Goal: Task Accomplishment & Management: Manage account settings

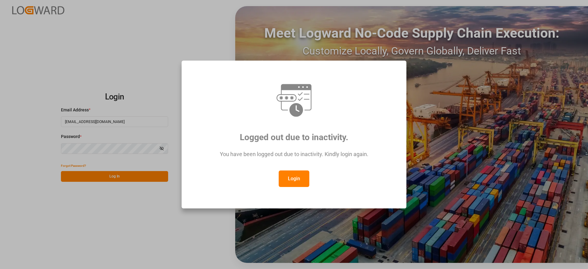
click at [296, 178] on button "Login" at bounding box center [294, 179] width 31 height 17
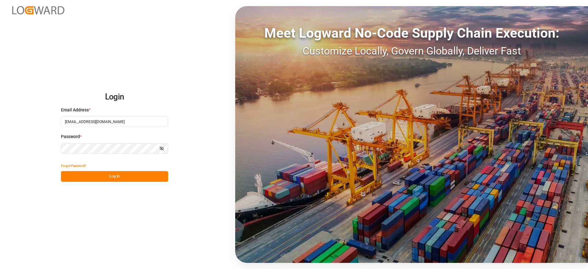
click at [114, 180] on button "Log In" at bounding box center [114, 176] width 107 height 11
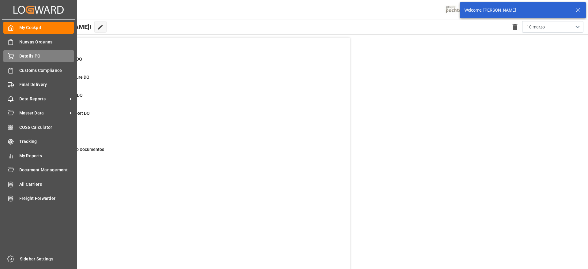
click at [47, 54] on span "Details PO" at bounding box center [46, 56] width 55 height 6
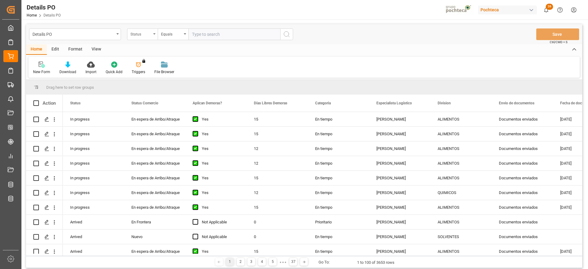
click at [138, 37] on div "Status" at bounding box center [142, 34] width 31 height 12
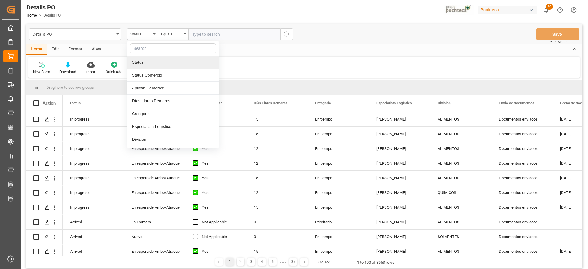
click at [164, 47] on input "text" at bounding box center [173, 48] width 86 height 10
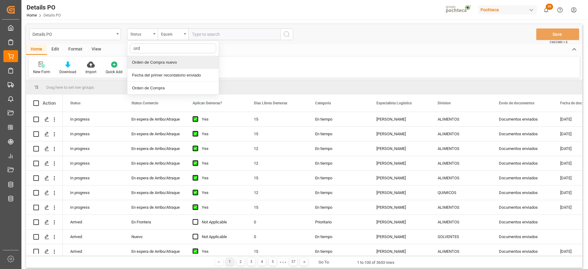
type input "orde"
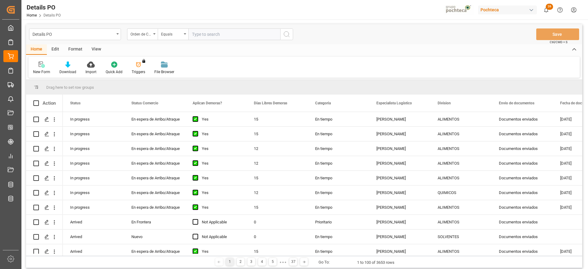
click at [223, 31] on input "text" at bounding box center [234, 34] width 92 height 12
paste input "5000308628"
type input "5000308628"
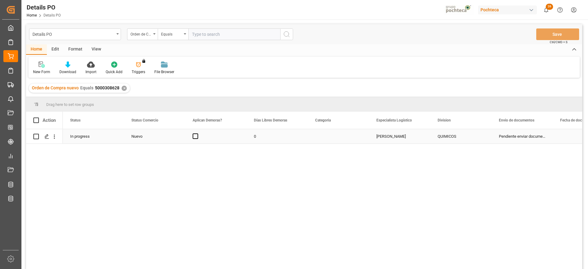
click at [275, 141] on div "0" at bounding box center [277, 136] width 61 height 14
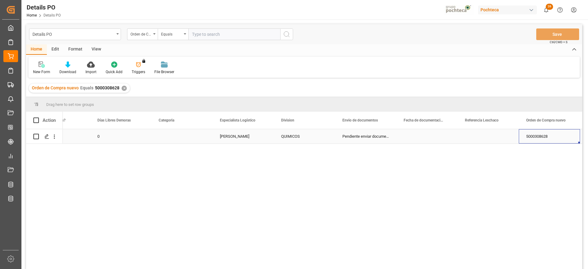
scroll to position [0, 218]
click at [422, 138] on div "Press SPACE to select this row." at bounding box center [426, 136] width 61 height 14
click at [422, 138] on input "Press SPACE to select this row." at bounding box center [426, 140] width 51 height 12
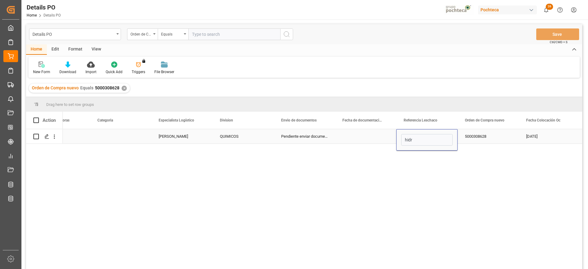
type input "hidro"
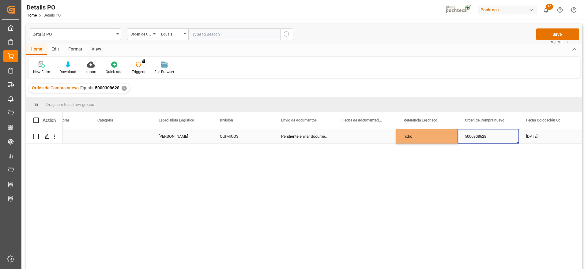
click at [475, 140] on div "5000308628" at bounding box center [488, 136] width 61 height 14
click at [553, 35] on button "Save" at bounding box center [557, 34] width 43 height 12
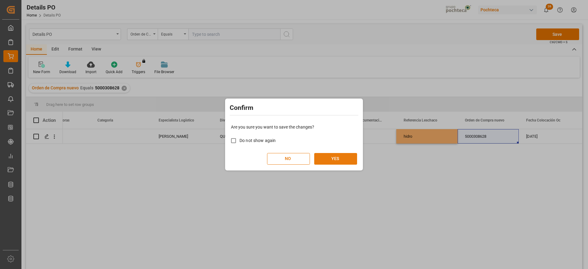
click at [341, 158] on button "YES" at bounding box center [335, 159] width 43 height 12
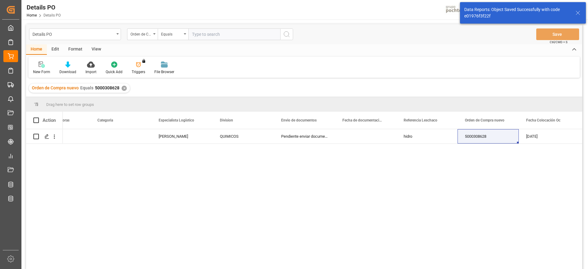
click at [123, 88] on div "✕" at bounding box center [124, 88] width 5 height 5
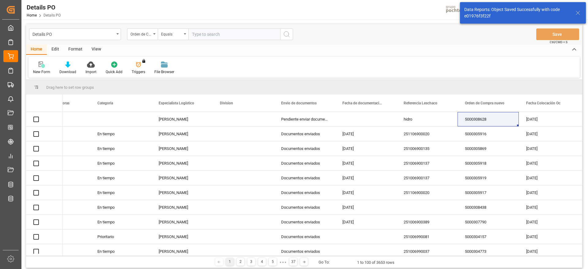
click at [228, 36] on input "text" at bounding box center [234, 34] width 92 height 12
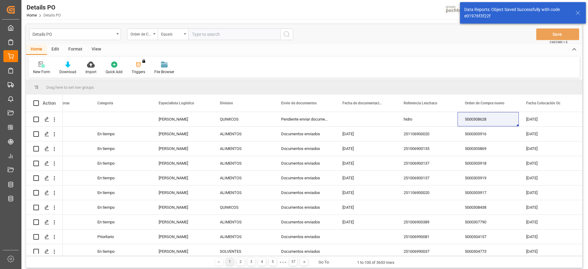
click at [228, 36] on input "text" at bounding box center [234, 34] width 92 height 12
paste input "5000308627"
type input "5000308627"
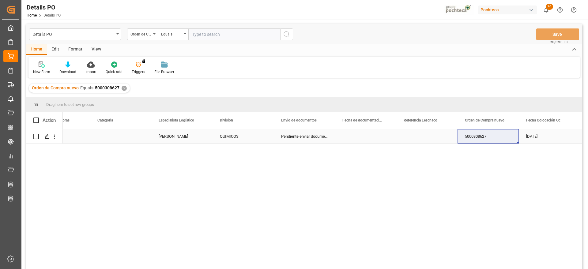
click at [408, 136] on div "Press SPACE to select this row." at bounding box center [426, 136] width 61 height 14
click at [408, 136] on input "Press SPACE to select this row." at bounding box center [426, 140] width 51 height 12
type input "d"
type input "hidro"
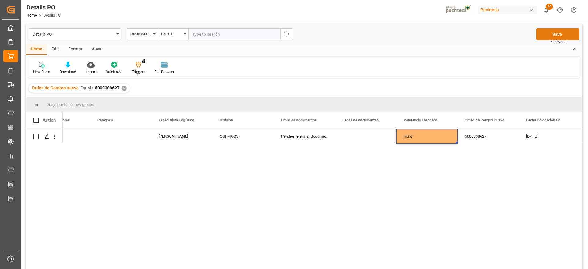
click at [559, 34] on button "Save" at bounding box center [557, 34] width 43 height 12
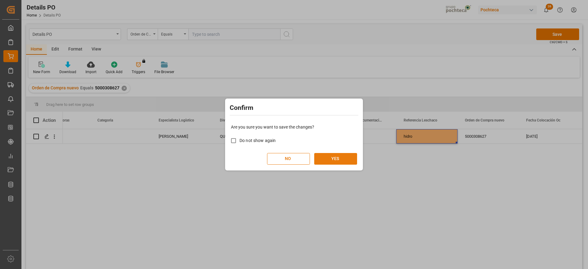
click at [330, 155] on button "YES" at bounding box center [335, 159] width 43 height 12
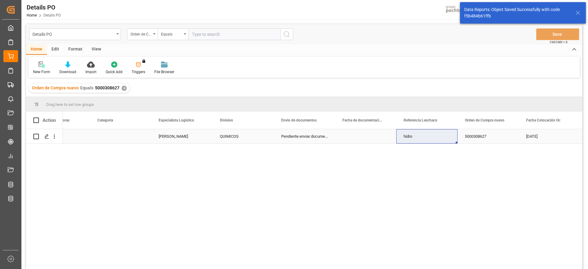
click at [418, 139] on div "hidro" at bounding box center [426, 136] width 61 height 14
click at [145, 33] on div "Orden de Compra nuevo" at bounding box center [140, 33] width 21 height 7
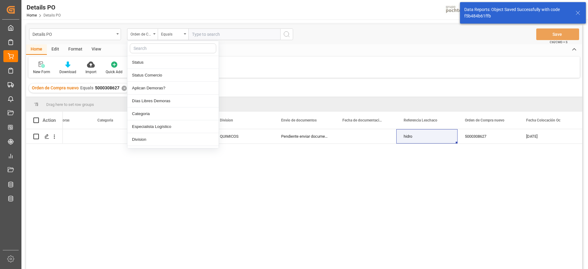
click at [155, 49] on input "text" at bounding box center [173, 48] width 86 height 10
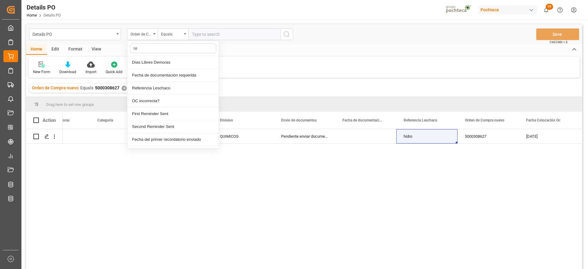
type input "ref"
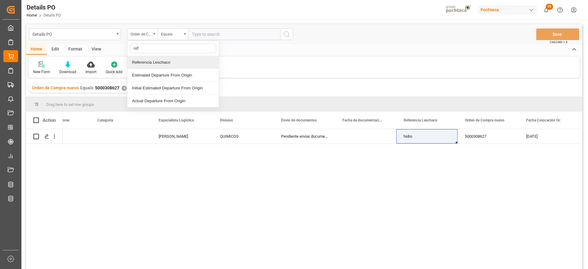
click at [159, 60] on div "Referencia Leschaco" at bounding box center [172, 62] width 91 height 13
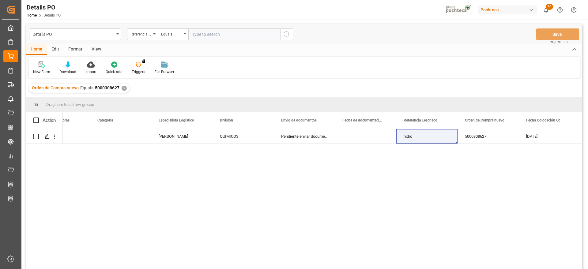
click at [202, 33] on input "text" at bounding box center [234, 34] width 92 height 12
paste input "hidro"
type input "hidro"
click at [123, 87] on div "✕" at bounding box center [124, 88] width 5 height 5
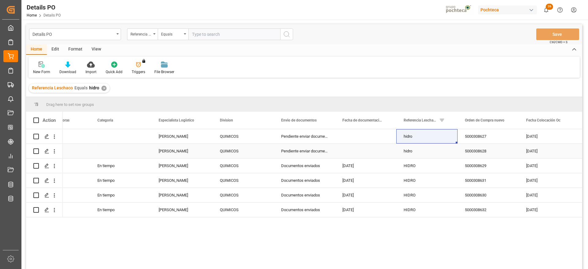
click at [166, 149] on div "[PERSON_NAME]" at bounding box center [181, 151] width 61 height 14
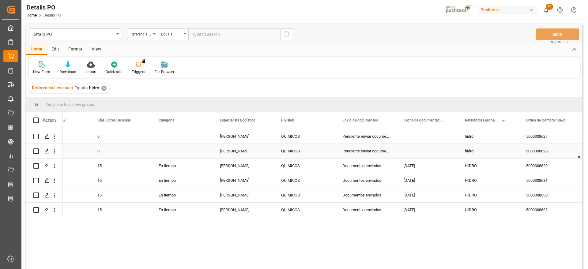
scroll to position [0, 218]
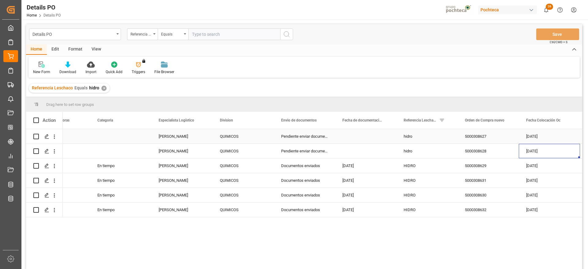
click at [418, 137] on div "hidro" at bounding box center [426, 136] width 61 height 14
click at [417, 140] on input "hidro" at bounding box center [426, 140] width 51 height 12
type input "hidrosulfito"
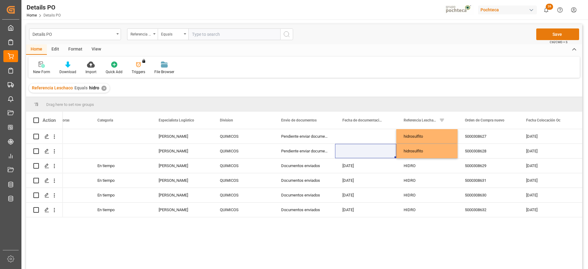
click at [550, 35] on button "Save" at bounding box center [557, 34] width 43 height 12
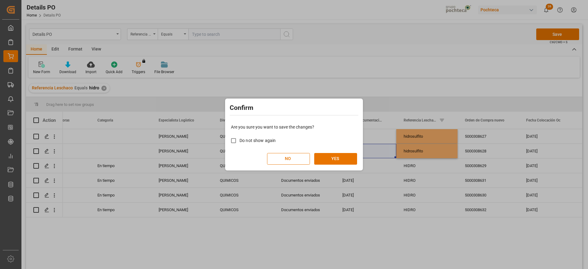
click at [350, 152] on div "Are you sure you want to save the changes? Do not show again NO YES" at bounding box center [294, 144] width 135 height 49
click at [349, 159] on button "YES" at bounding box center [335, 159] width 43 height 12
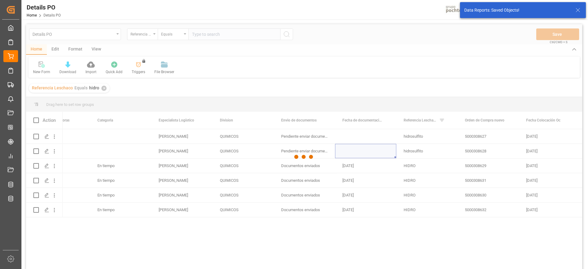
click at [427, 153] on div at bounding box center [304, 157] width 556 height 266
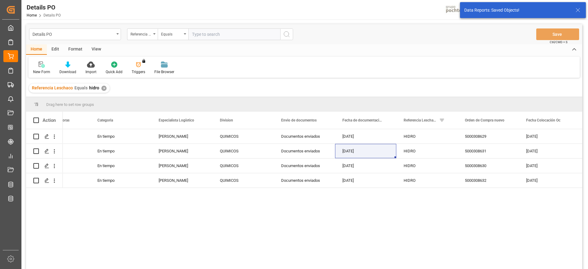
click at [102, 85] on div "Referencia Leschaco Equals hidro ✕" at bounding box center [69, 88] width 81 height 9
click at [212, 31] on input "text" at bounding box center [234, 34] width 92 height 12
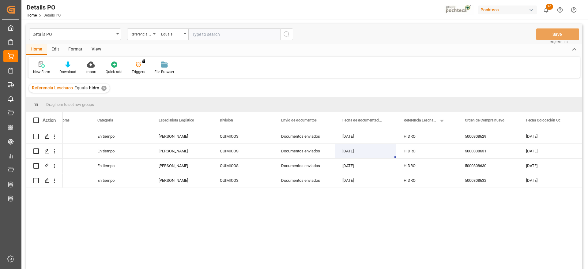
click at [103, 86] on div "✕" at bounding box center [103, 88] width 5 height 5
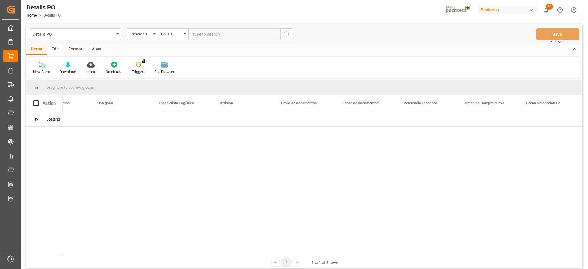
click at [204, 38] on input "text" at bounding box center [234, 34] width 92 height 12
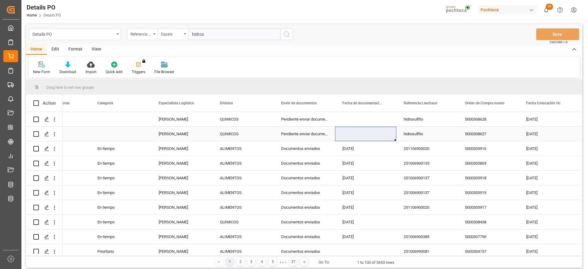
click at [426, 123] on div "hidrosulfito" at bounding box center [426, 119] width 61 height 14
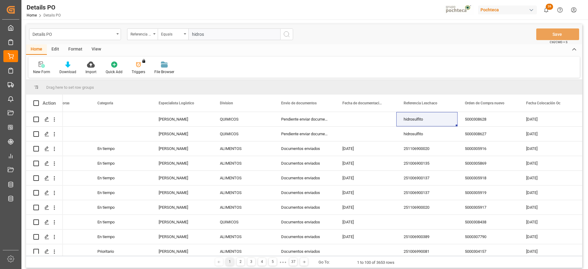
click at [210, 35] on input "hidros" at bounding box center [234, 34] width 92 height 12
drag, startPoint x: 211, startPoint y: 34, endPoint x: 178, endPoint y: 34, distance: 33.4
click at [178, 34] on div "Referencia Leschaco Equals hidros" at bounding box center [210, 34] width 166 height 12
paste input "ulfito"
type input "hidrosulfito"
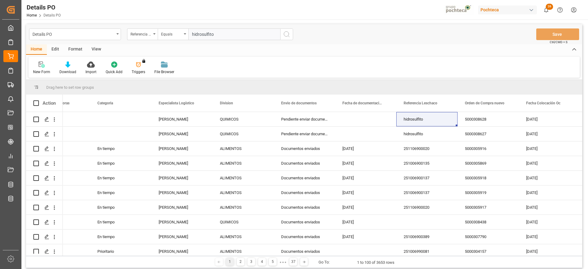
click at [285, 36] on icon "search button" at bounding box center [286, 34] width 7 height 7
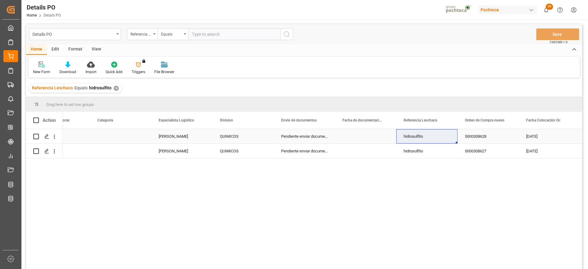
click at [156, 137] on div "[PERSON_NAME]" at bounding box center [181, 136] width 61 height 14
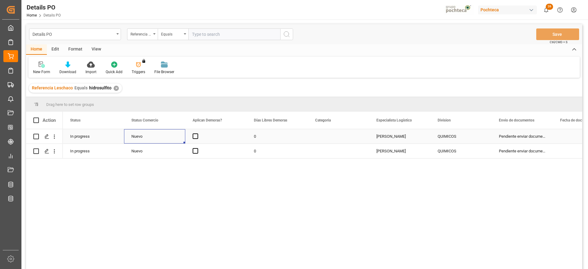
click at [156, 137] on div "Nuevo" at bounding box center [154, 137] width 47 height 14
click at [176, 138] on icon "open menu" at bounding box center [173, 140] width 7 height 7
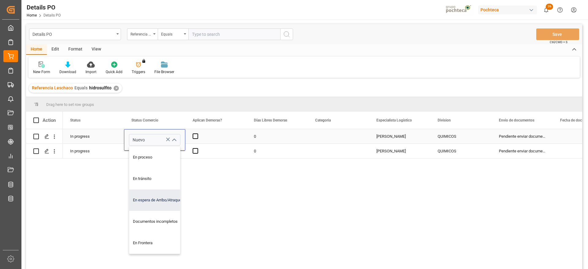
click at [158, 206] on div "En espera de Arribo/Atraque" at bounding box center [158, 200] width 58 height 21
type input "En espera de Arribo/Atraque"
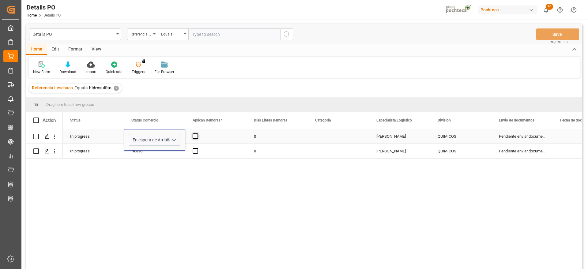
click at [198, 136] on span "Press SPACE to select this row." at bounding box center [196, 137] width 6 height 6
click at [197, 134] on input "Press SPACE to select this row." at bounding box center [197, 134] width 0 height 0
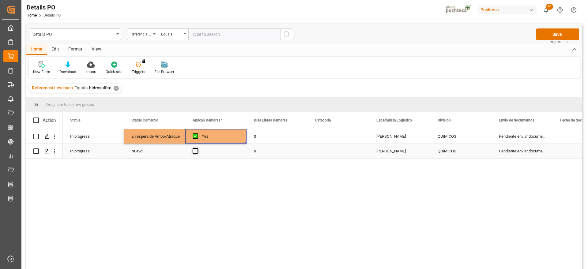
click at [195, 150] on span "Press SPACE to select this row." at bounding box center [196, 151] width 6 height 6
click at [197, 148] on input "Press SPACE to select this row." at bounding box center [197, 148] width 0 height 0
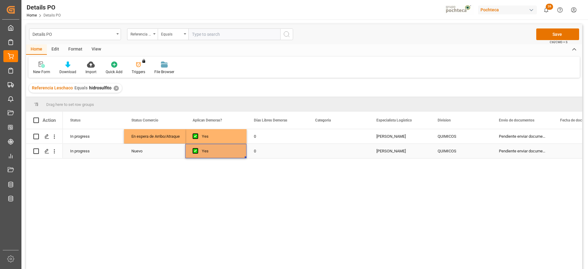
click at [147, 152] on div "Nuevo" at bounding box center [154, 151] width 47 height 14
click at [158, 133] on div "En espera de Arribo/Atraque" at bounding box center [154, 137] width 47 height 14
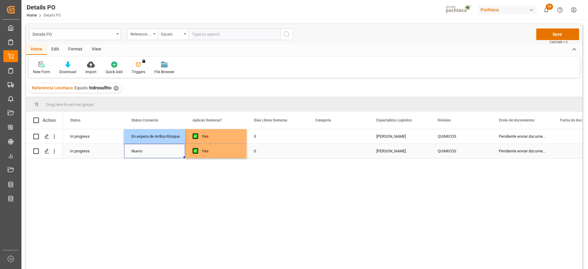
click at [161, 146] on div "Nuevo" at bounding box center [154, 151] width 47 height 14
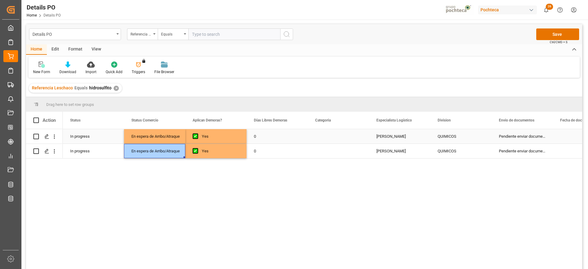
click at [287, 138] on div "0" at bounding box center [277, 136] width 61 height 14
click at [287, 138] on input "0" at bounding box center [276, 140] width 51 height 12
type input "12"
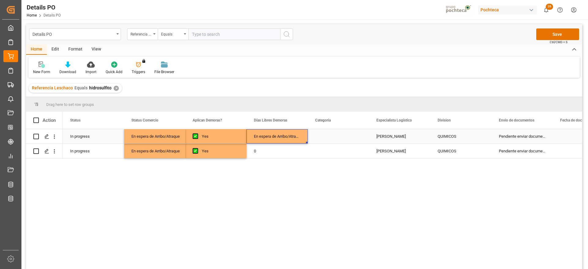
click at [287, 138] on div "En espera de Arribo/Atraque" at bounding box center [277, 136] width 61 height 14
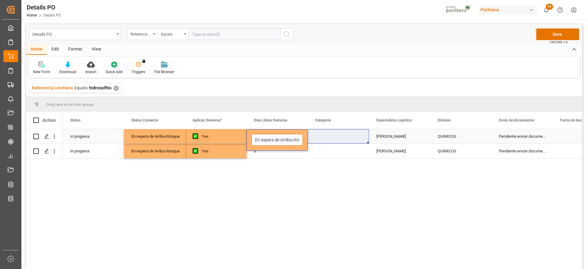
scroll to position [0, 9]
drag, startPoint x: 253, startPoint y: 141, endPoint x: 315, endPoint y: 137, distance: 62.0
type input "12"
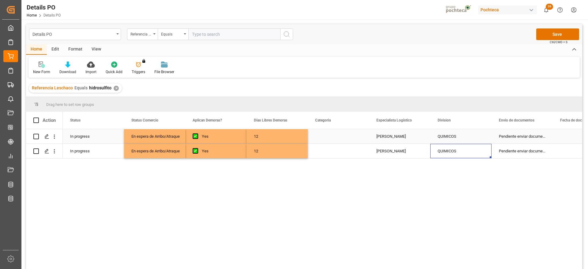
click at [314, 138] on div "Press SPACE to select this row." at bounding box center [338, 136] width 61 height 14
click at [358, 138] on button "Select" at bounding box center [338, 140] width 51 height 12
click at [337, 167] on div "En tiempo" at bounding box center [338, 174] width 51 height 18
click at [397, 141] on div "[PERSON_NAME]" at bounding box center [399, 136] width 61 height 14
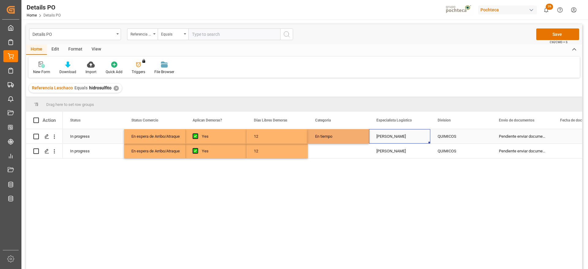
click at [321, 135] on div "En tiempo" at bounding box center [338, 136] width 61 height 14
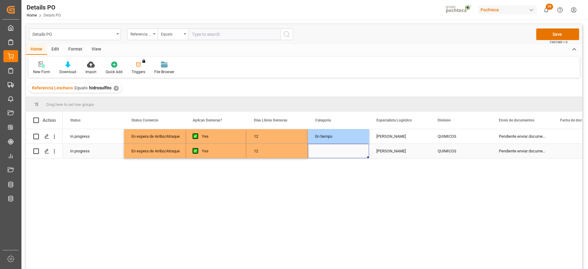
click at [326, 147] on div "Press SPACE to select this row." at bounding box center [338, 151] width 61 height 14
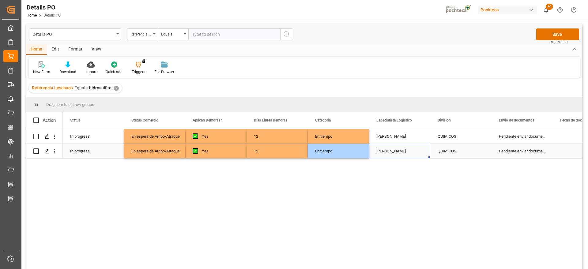
click at [385, 147] on div "[PERSON_NAME]" at bounding box center [399, 151] width 61 height 14
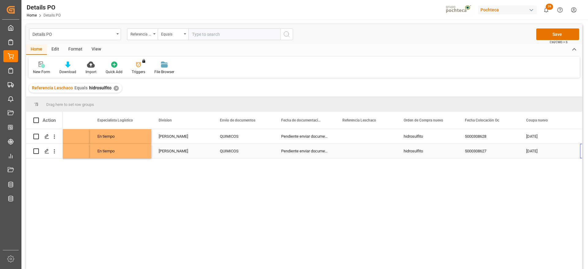
scroll to position [0, 279]
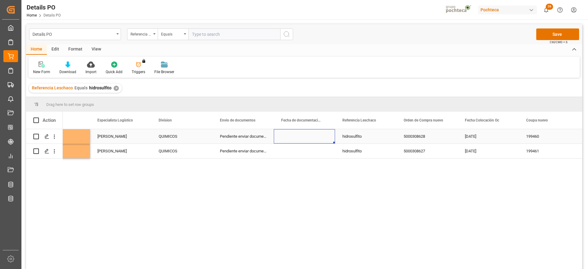
click at [300, 136] on div "Press SPACE to select this row." at bounding box center [304, 136] width 61 height 14
click at [307, 135] on div "Press SPACE to select this row." at bounding box center [304, 136] width 61 height 14
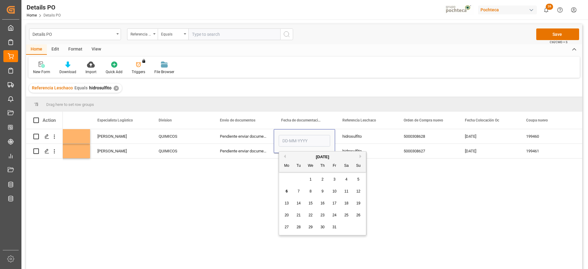
click at [324, 180] on div "2" at bounding box center [323, 179] width 8 height 7
type input "[DATE]"
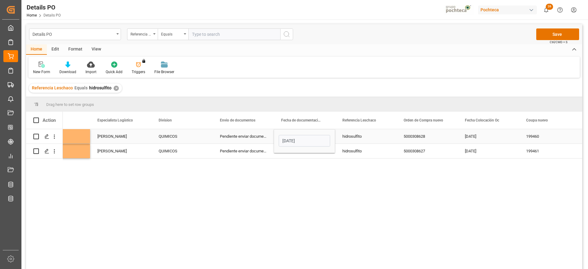
drag, startPoint x: 372, startPoint y: 135, endPoint x: 341, endPoint y: 136, distance: 31.9
click at [363, 135] on div "hidrosulfito" at bounding box center [365, 136] width 61 height 14
click at [301, 135] on div "[DATE]" at bounding box center [304, 136] width 61 height 14
click at [306, 151] on div "Press SPACE to select this row." at bounding box center [304, 151] width 61 height 14
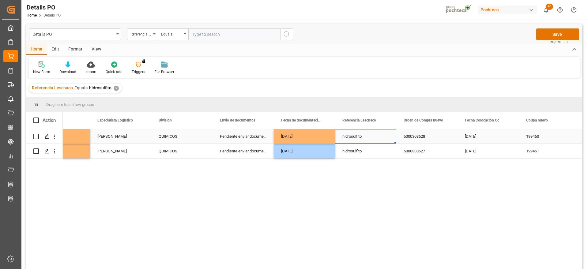
click at [362, 139] on div "hidrosulfito" at bounding box center [365, 136] width 61 height 14
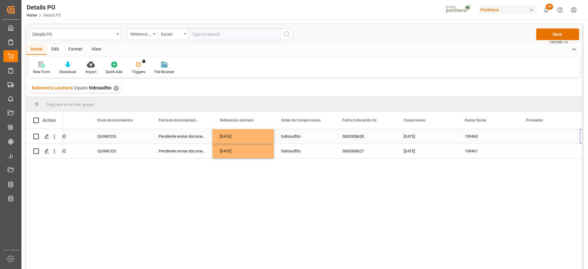
scroll to position [0, 402]
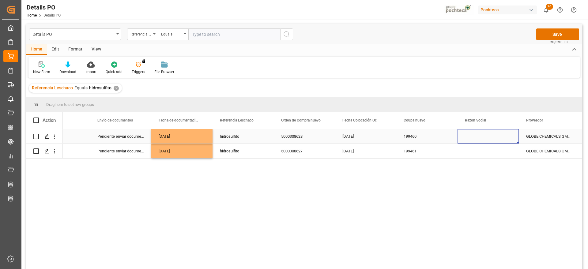
click at [486, 141] on div "Press SPACE to select this row." at bounding box center [488, 136] width 61 height 14
drag, startPoint x: 486, startPoint y: 141, endPoint x: 502, endPoint y: 137, distance: 16.9
click at [510, 137] on div "Press SPACE to select this row." at bounding box center [488, 140] width 51 height 12
click at [502, 137] on input "Press SPACE to select this row." at bounding box center [488, 140] width 51 height 12
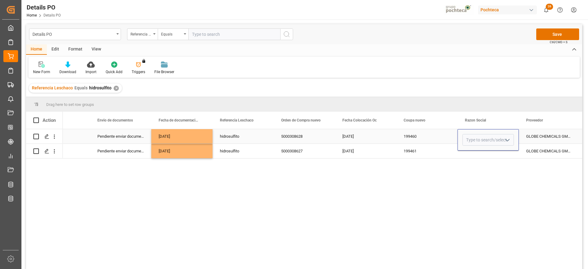
click at [507, 138] on icon "open menu" at bounding box center [507, 140] width 7 height 7
click at [491, 159] on div "Materias Primas" at bounding box center [494, 157] width 62 height 21
type input "Materias Primas"
click at [525, 138] on div "GLOBE CHEMICALS GMBH" at bounding box center [549, 136] width 61 height 14
click at [495, 137] on div "Materias Primas" at bounding box center [488, 137] width 47 height 14
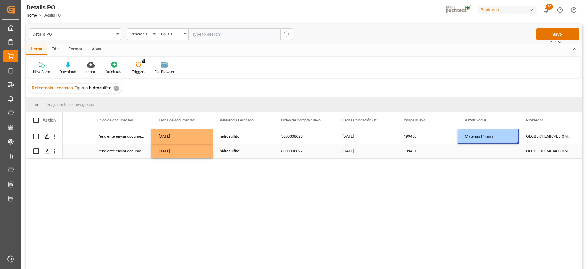
click at [496, 148] on div "Press SPACE to select this row." at bounding box center [488, 151] width 61 height 14
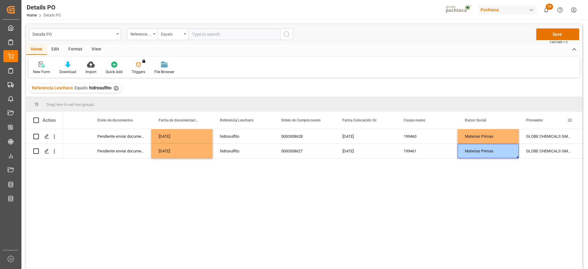
click at [537, 128] on div "Proveedor" at bounding box center [546, 120] width 41 height 17
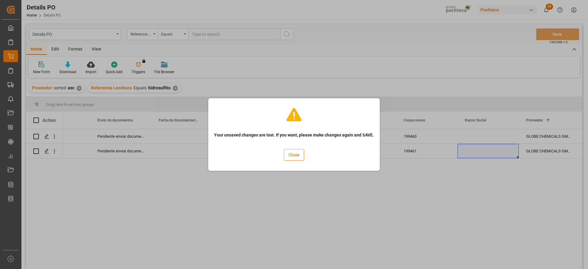
click at [285, 153] on button "Close" at bounding box center [294, 155] width 20 height 12
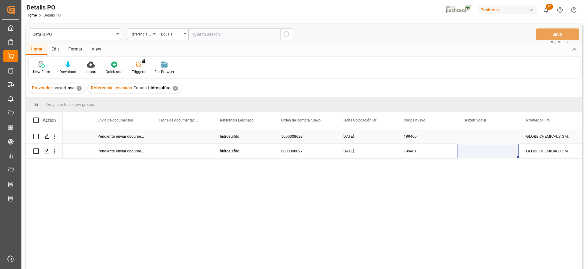
click at [492, 132] on div "Press SPACE to select this row." at bounding box center [488, 136] width 61 height 14
click at [507, 139] on icon "open menu" at bounding box center [507, 140] width 7 height 7
click at [494, 159] on div "Materias Primas" at bounding box center [494, 157] width 62 height 21
type input "Materias Primas"
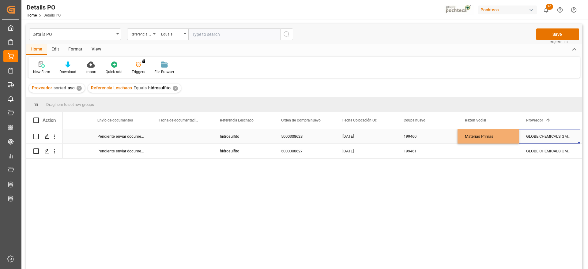
click at [526, 137] on div "GLOBE CHEMICALS GMBH" at bounding box center [549, 136] width 61 height 14
click at [487, 138] on div "Materias Primas" at bounding box center [488, 137] width 47 height 14
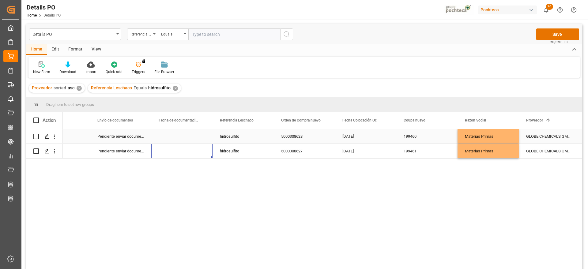
click at [193, 137] on div "Press SPACE to select this row." at bounding box center [181, 136] width 61 height 14
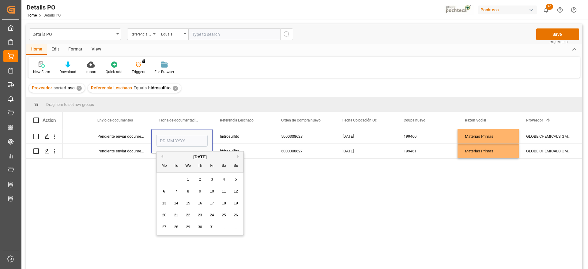
click at [199, 182] on div "2" at bounding box center [200, 179] width 8 height 7
type input "[DATE]"
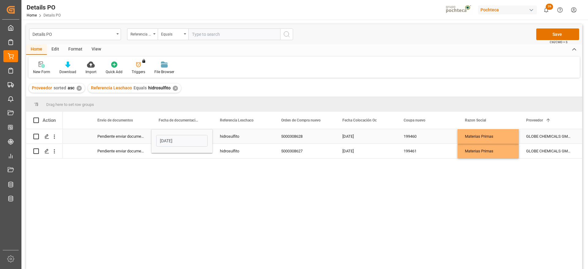
click at [236, 136] on div "hidrosulfito" at bounding box center [243, 136] width 61 height 14
click at [188, 135] on div "[DATE]" at bounding box center [181, 136] width 61 height 14
click at [187, 151] on div "Press SPACE to select this row." at bounding box center [181, 151] width 61 height 14
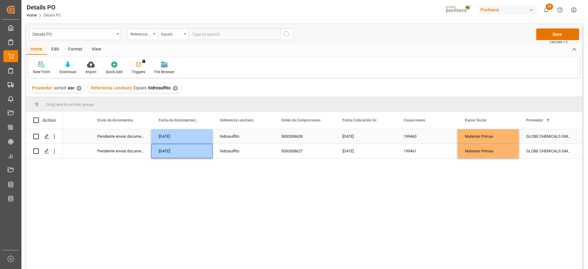
click at [179, 137] on div "[DATE]" at bounding box center [181, 136] width 61 height 14
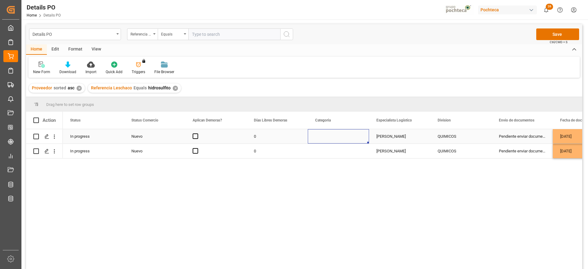
click at [333, 140] on div "Press SPACE to select this row." at bounding box center [338, 136] width 61 height 14
drag, startPoint x: 361, startPoint y: 138, endPoint x: 355, endPoint y: 146, distance: 9.2
click at [361, 138] on button "Select" at bounding box center [338, 140] width 51 height 12
click at [336, 175] on div "En tiempo" at bounding box center [338, 174] width 44 height 6
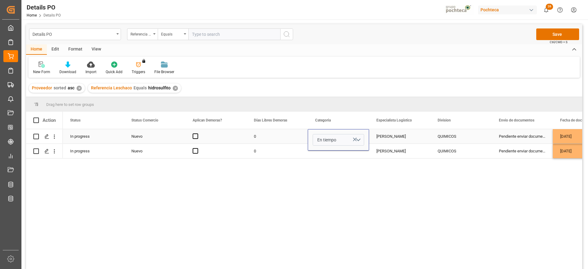
click at [387, 138] on div "[PERSON_NAME]" at bounding box center [399, 136] width 61 height 14
click at [341, 138] on div "En tiempo" at bounding box center [338, 136] width 61 height 14
click at [332, 151] on div "Press SPACE to select this row." at bounding box center [338, 151] width 61 height 14
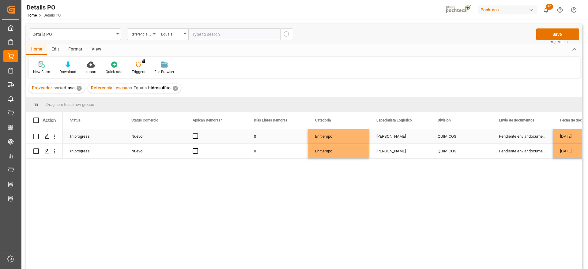
click at [132, 138] on div "Nuevo" at bounding box center [154, 137] width 47 height 14
click at [172, 140] on icon "open menu" at bounding box center [173, 140] width 7 height 7
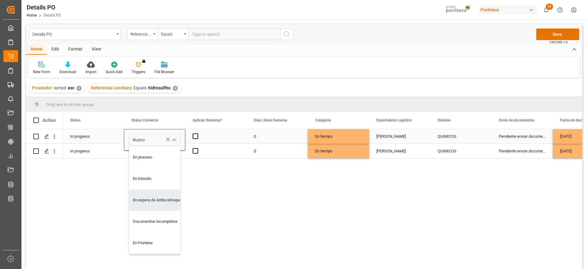
click at [167, 202] on div "En espera de Arribo/Atraque" at bounding box center [158, 200] width 58 height 21
type input "En espera de Arribo/Atraque"
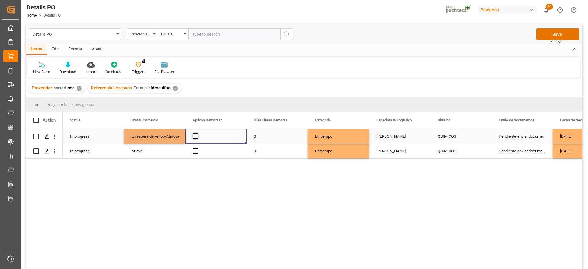
click at [195, 138] on span "Press SPACE to select this row." at bounding box center [196, 137] width 6 height 6
click at [197, 134] on input "Press SPACE to select this row." at bounding box center [197, 134] width 0 height 0
click at [197, 150] on span "Press SPACE to select this row." at bounding box center [196, 151] width 6 height 6
click at [197, 148] on input "Press SPACE to select this row." at bounding box center [197, 148] width 0 height 0
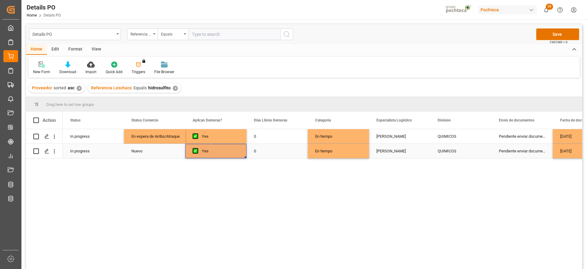
click at [141, 151] on div "Nuevo" at bounding box center [154, 151] width 47 height 14
click at [164, 131] on div "En espera de Arribo/Atraque" at bounding box center [154, 137] width 47 height 14
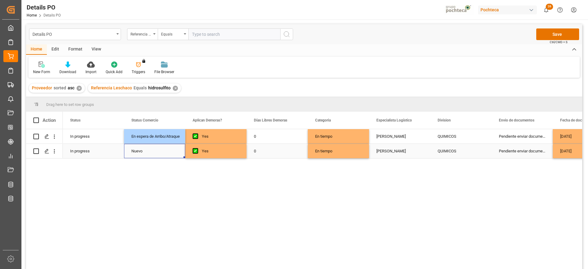
click at [168, 146] on div "Nuevo" at bounding box center [154, 151] width 47 height 14
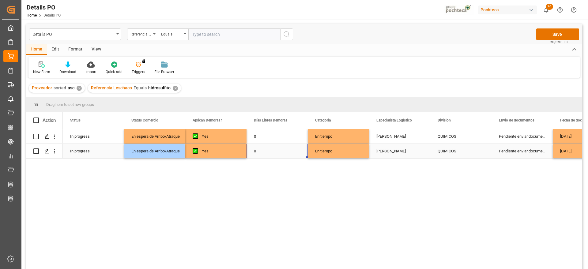
drag, startPoint x: 300, startPoint y: 146, endPoint x: 289, endPoint y: 141, distance: 12.8
click at [299, 145] on div "0" at bounding box center [277, 151] width 61 height 14
click at [287, 141] on div "0" at bounding box center [277, 136] width 61 height 14
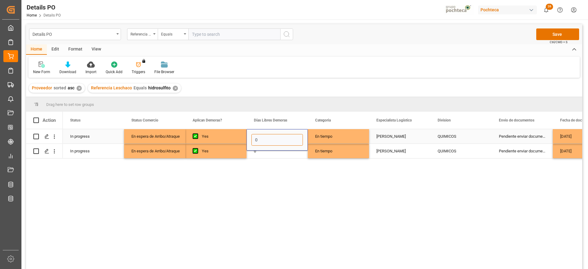
click at [287, 141] on input "0" at bounding box center [276, 140] width 51 height 12
type input "15"
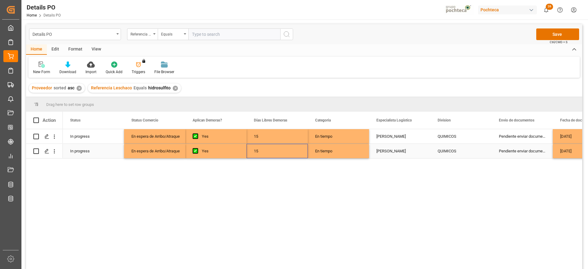
click at [493, 149] on div "Pendiente enviar documentos" at bounding box center [522, 151] width 61 height 14
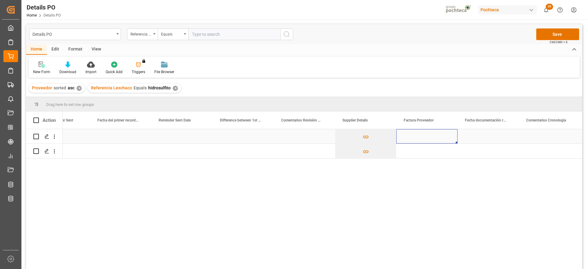
click at [439, 136] on div "Press SPACE to select this row." at bounding box center [426, 136] width 61 height 14
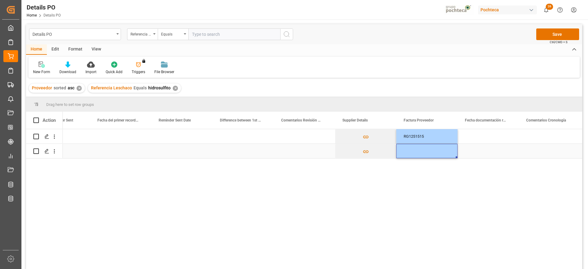
click at [433, 150] on div "Press SPACE to select this row." at bounding box center [426, 151] width 61 height 14
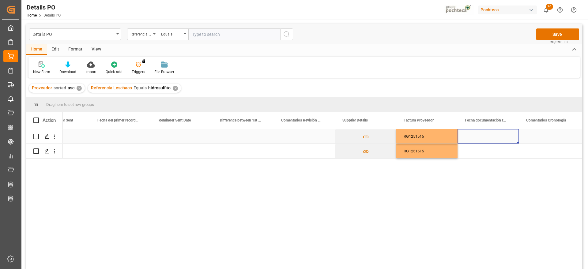
click at [478, 136] on div "Press SPACE to select this row." at bounding box center [488, 136] width 61 height 14
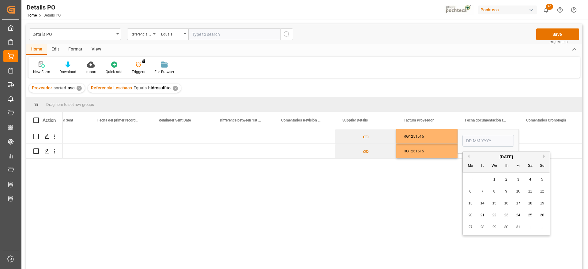
click at [505, 179] on span "2" at bounding box center [506, 179] width 2 height 4
type input "[DATE]"
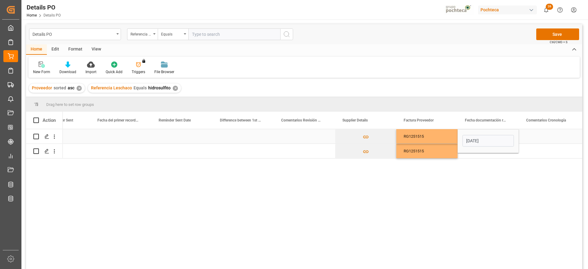
drag, startPoint x: 532, startPoint y: 142, endPoint x: 505, endPoint y: 140, distance: 27.1
click at [531, 142] on div "Press SPACE to select this row." at bounding box center [549, 136] width 61 height 14
click at [497, 138] on div "[DATE]" at bounding box center [488, 136] width 61 height 14
click at [503, 153] on div "Press SPACE to select this row." at bounding box center [488, 151] width 61 height 14
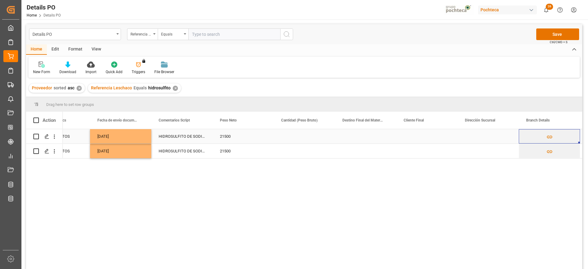
click at [302, 138] on div "Press SPACE to select this row." at bounding box center [304, 136] width 61 height 14
click at [302, 138] on input "Press SPACE to select this row." at bounding box center [304, 140] width 51 height 12
type input "2200"
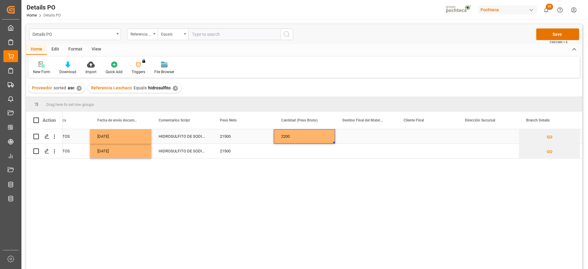
click at [302, 138] on div "2200" at bounding box center [304, 136] width 61 height 14
click at [302, 138] on input "2200" at bounding box center [304, 140] width 51 height 12
type input "22000"
click at [371, 137] on div "Press SPACE to select this row." at bounding box center [365, 136] width 61 height 14
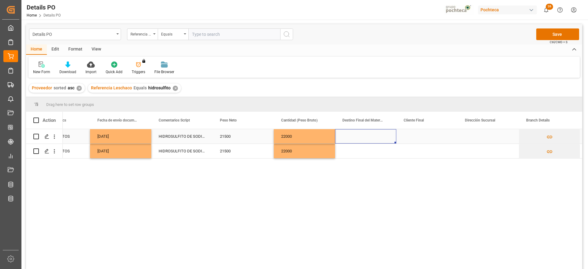
click at [371, 137] on div "Press SPACE to select this row." at bounding box center [365, 136] width 61 height 14
click at [371, 137] on input "Press SPACE to select this row." at bounding box center [365, 140] width 51 height 12
click at [384, 139] on input "Press SPACE to select this row." at bounding box center [365, 140] width 51 height 12
type input "e"
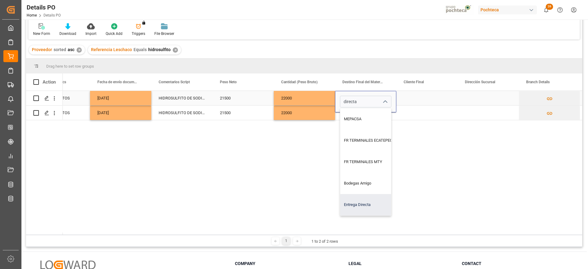
click at [373, 202] on div "Entrega Directa" at bounding box center [377, 204] width 74 height 21
type input "Entrega Directa"
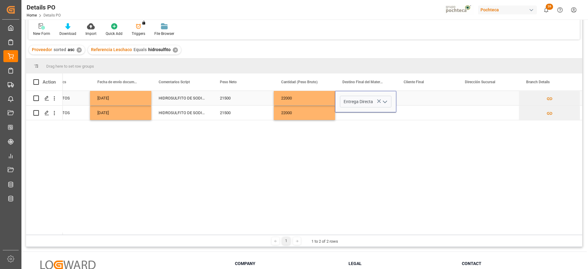
click at [413, 102] on div "Press SPACE to select this row." at bounding box center [426, 98] width 61 height 14
click at [368, 96] on div "Entrega Directa" at bounding box center [365, 98] width 61 height 14
click at [370, 111] on div "Press SPACE to select this row." at bounding box center [365, 113] width 61 height 14
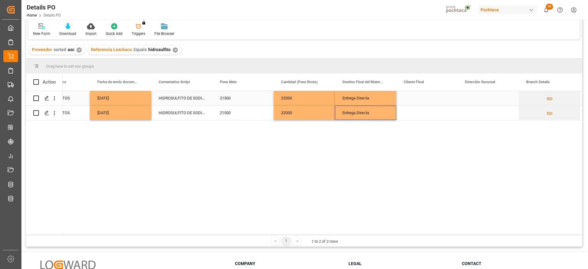
click at [437, 103] on div "Press SPACE to select this row." at bounding box center [426, 98] width 61 height 14
click at [437, 102] on div "Press SPACE to select this row." at bounding box center [426, 98] width 61 height 14
click at [437, 102] on input "Press SPACE to select this row." at bounding box center [426, 102] width 51 height 12
click at [431, 101] on input "Press SPACE to select this row." at bounding box center [426, 102] width 51 height 12
type input "KALTEX PLANTA 2"
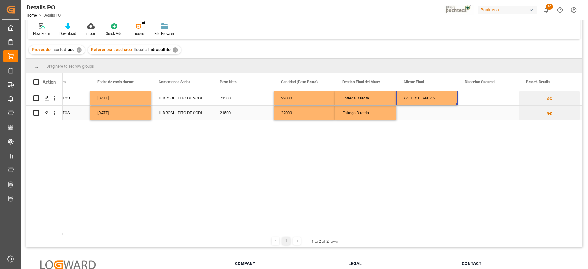
click at [418, 107] on div "Press SPACE to select this row." at bounding box center [426, 113] width 61 height 14
click at [417, 98] on div "KALTEX PLANTA 2" at bounding box center [426, 98] width 61 height 14
click at [417, 110] on div "Press SPACE to select this row." at bounding box center [426, 113] width 61 height 14
click at [423, 116] on div "KALTEX PLANTA 2" at bounding box center [426, 113] width 61 height 14
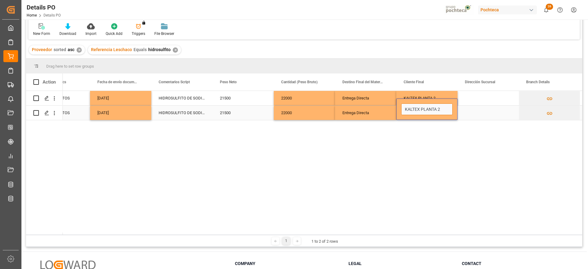
drag, startPoint x: 421, startPoint y: 105, endPoint x: 447, endPoint y: 106, distance: 26.7
click at [447, 106] on input "KALTEX PLANTA 2" at bounding box center [426, 110] width 51 height 12
type input "KALTEX PLANTA MEZCLILLA"
click at [466, 99] on div "Press SPACE to select this row." at bounding box center [488, 98] width 61 height 14
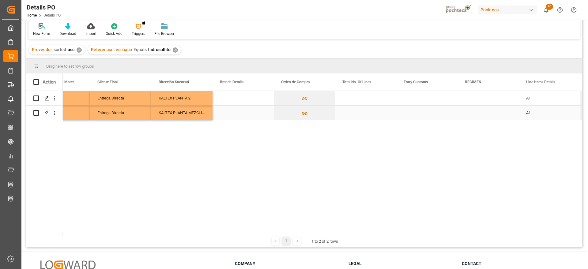
scroll to position [0, 1933]
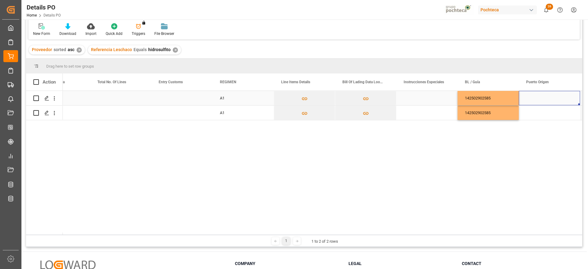
click at [551, 96] on div "Press SPACE to select this row." at bounding box center [549, 98] width 61 height 14
click at [551, 96] on input "Press SPACE to select this row." at bounding box center [549, 102] width 51 height 12
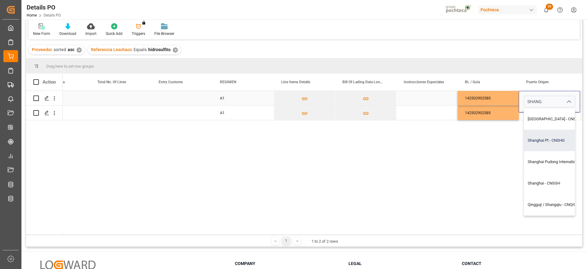
click at [550, 139] on div "Shanghai Pt - CNSHG" at bounding box center [566, 140] width 85 height 21
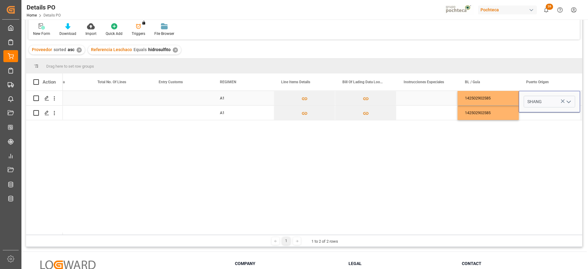
type input "Shanghai Pt - CNSHG"
click at [507, 99] on div "142502902585" at bounding box center [488, 98] width 61 height 14
click at [544, 99] on div "Shanghai Pt" at bounding box center [549, 98] width 61 height 14
click at [536, 115] on div "Press SPACE to select this row." at bounding box center [549, 113] width 61 height 14
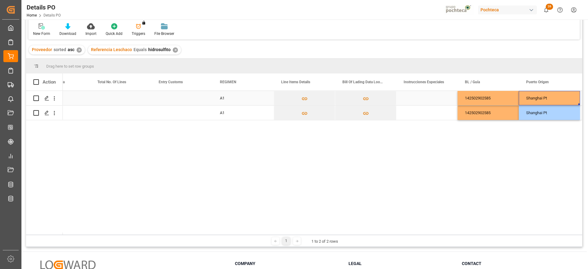
click at [540, 100] on div "Shanghai Pt" at bounding box center [549, 98] width 61 height 14
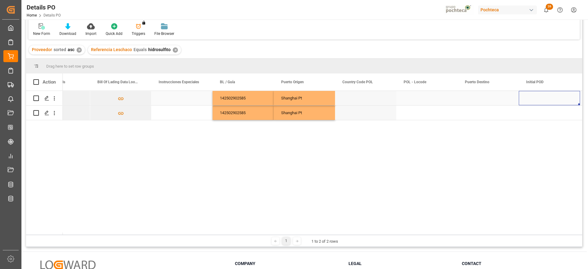
scroll to position [0, 2484]
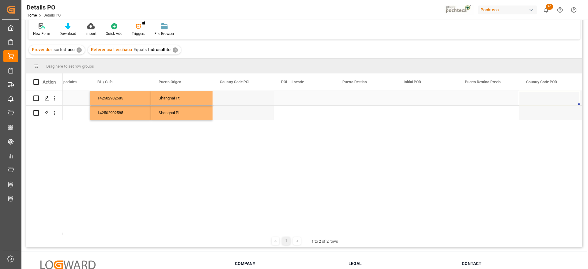
click at [361, 100] on div "Press SPACE to select this row." at bounding box center [365, 98] width 61 height 14
click at [367, 99] on div "Press SPACE to select this row." at bounding box center [365, 98] width 61 height 14
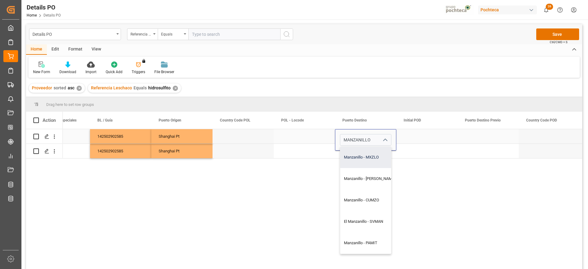
click at [361, 159] on div "Manzanillo - MXZLO" at bounding box center [369, 157] width 59 height 21
type input "Manzanillo - MXZLO"
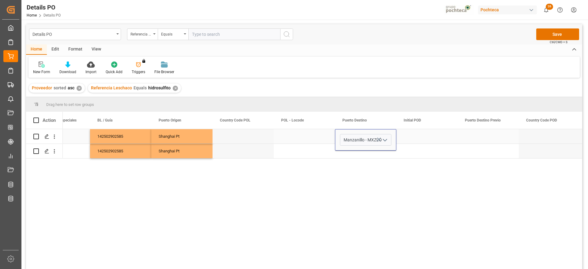
click at [417, 138] on div "Press SPACE to select this row." at bounding box center [426, 136] width 61 height 14
click at [376, 135] on div "Manzanillo" at bounding box center [365, 136] width 61 height 14
click at [377, 143] on div "Manzanillo" at bounding box center [365, 136] width 61 height 14
click at [379, 148] on div "Press SPACE to select this row." at bounding box center [365, 151] width 61 height 14
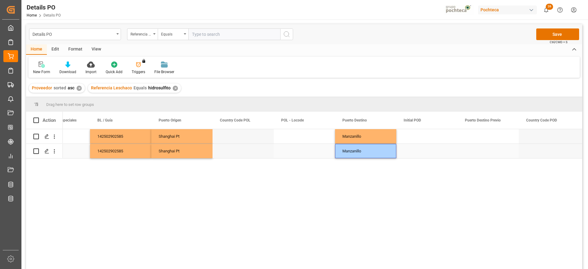
click at [421, 146] on div "Press SPACE to select this row." at bounding box center [426, 151] width 61 height 14
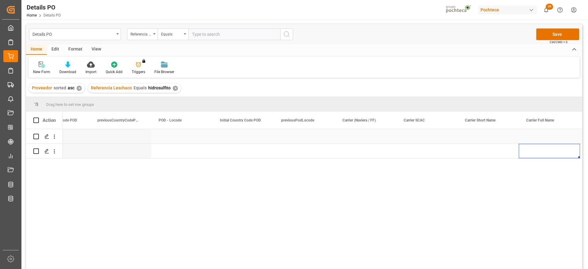
click at [378, 137] on div "Press SPACE to select this row." at bounding box center [365, 136] width 61 height 14
click at [378, 137] on input "Press SPACE to select this row." at bounding box center [365, 140] width 51 height 12
type input "EVERGREEN"
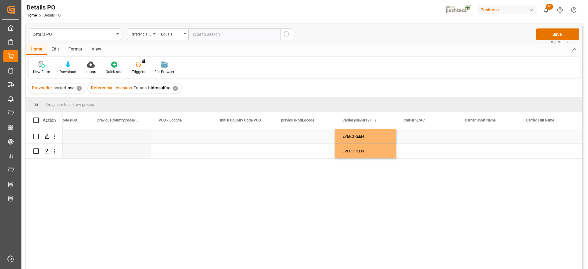
click at [489, 137] on div "Press SPACE to select this row." at bounding box center [488, 136] width 61 height 14
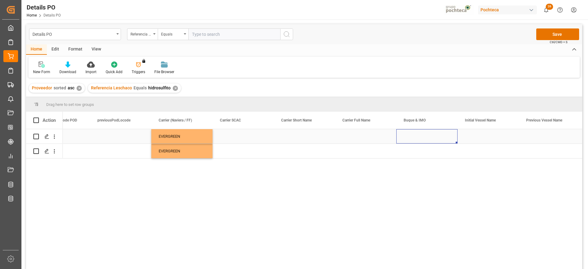
click at [406, 133] on div "Press SPACE to select this row." at bounding box center [426, 136] width 61 height 14
click at [404, 137] on input "Press SPACE to select this row." at bounding box center [426, 140] width 51 height 12
click at [423, 161] on div "Ever Liberal - 9604160" at bounding box center [427, 157] width 51 height 21
type input "Ever Liberal - 9604160"
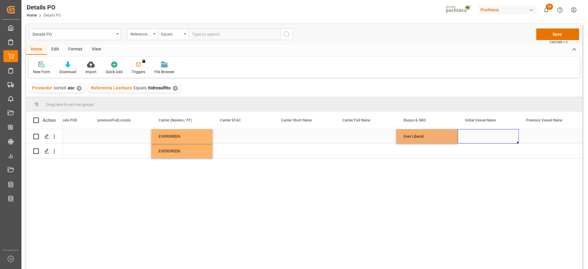
click at [479, 137] on div "Press SPACE to select this row." at bounding box center [488, 136] width 61 height 14
click at [431, 134] on div "Ever Liberal" at bounding box center [426, 136] width 61 height 14
click at [431, 149] on div "Press SPACE to select this row." at bounding box center [426, 151] width 61 height 14
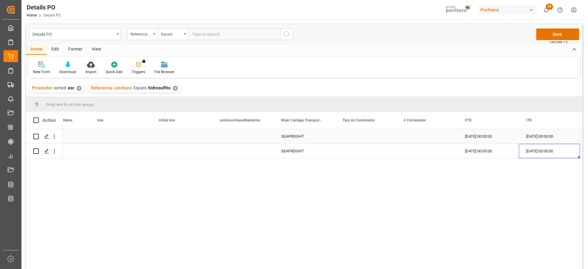
click at [346, 143] on div "Press SPACE to select this row." at bounding box center [365, 136] width 61 height 14
click at [385, 140] on icon "open menu" at bounding box center [384, 140] width 7 height 7
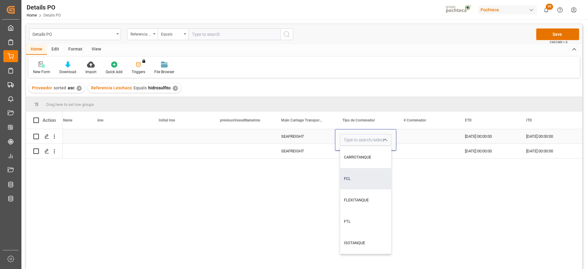
click at [362, 177] on div "FCL" at bounding box center [365, 178] width 51 height 21
type input "FCL"
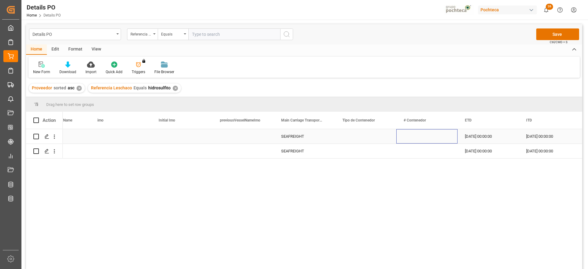
click at [408, 137] on div "Press SPACE to select this row." at bounding box center [426, 136] width 61 height 14
click at [376, 137] on div "FCL" at bounding box center [365, 137] width 47 height 14
click at [376, 150] on div "Press SPACE to select this row." at bounding box center [365, 151] width 61 height 14
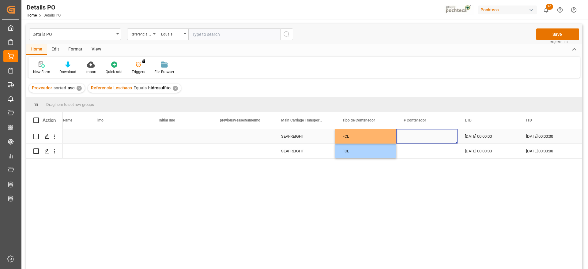
click at [428, 135] on div "Press SPACE to select this row." at bounding box center [426, 136] width 61 height 14
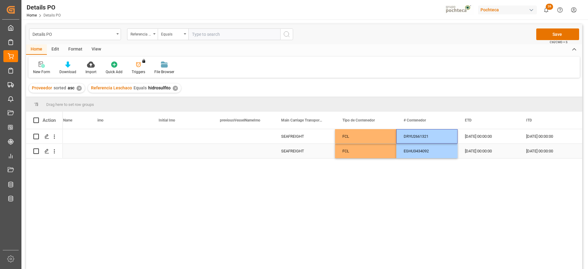
click at [488, 145] on div "[DATE] 00:00:00" at bounding box center [488, 151] width 61 height 14
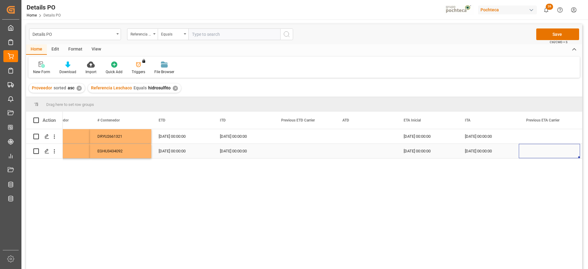
click at [488, 145] on div "[DATE] 00:00:00" at bounding box center [488, 151] width 61 height 14
click at [567, 27] on div "Details PO Referencia Leschaco Equals Save Ctrl/CMD + S" at bounding box center [304, 34] width 556 height 20
click at [565, 31] on button "Save" at bounding box center [557, 34] width 43 height 12
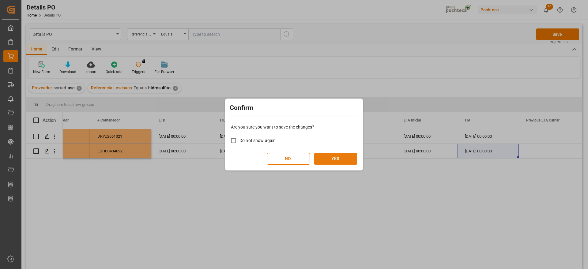
click at [338, 158] on button "YES" at bounding box center [335, 159] width 43 height 12
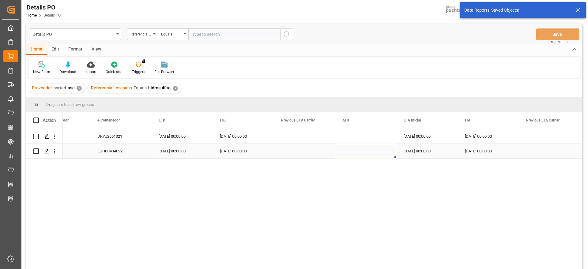
click at [346, 152] on div "Press SPACE to select this row." at bounding box center [365, 151] width 61 height 14
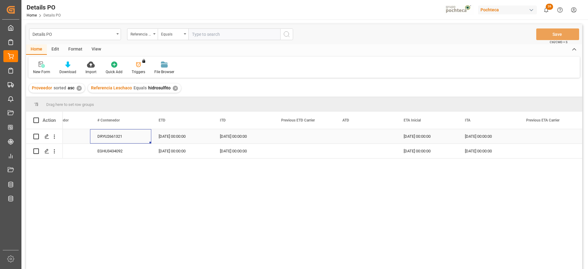
click at [111, 141] on div "DRYU2661321" at bounding box center [120, 136] width 61 height 14
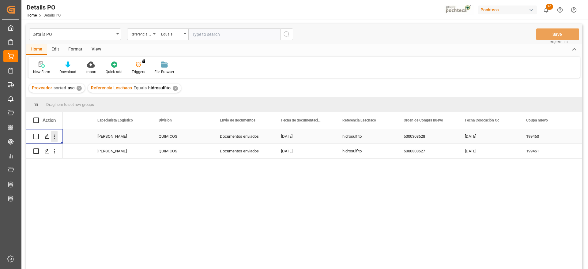
click at [55, 134] on icon "open menu" at bounding box center [54, 137] width 6 height 6
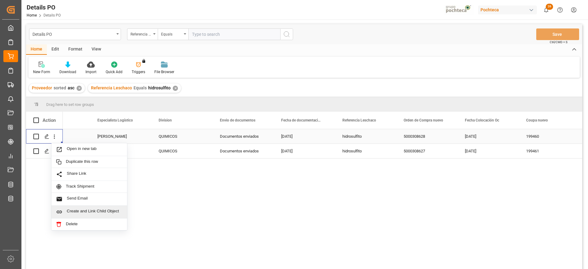
click at [75, 210] on span "Create and Link Child Object" at bounding box center [95, 212] width 56 height 6
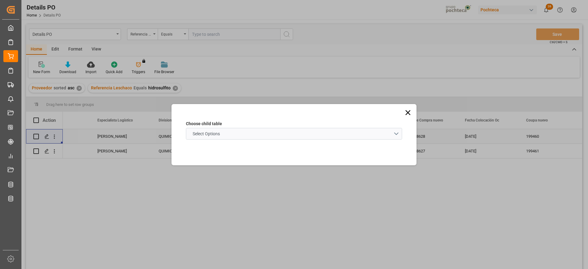
click at [212, 135] on span "Select Options" at bounding box center [206, 134] width 33 height 6
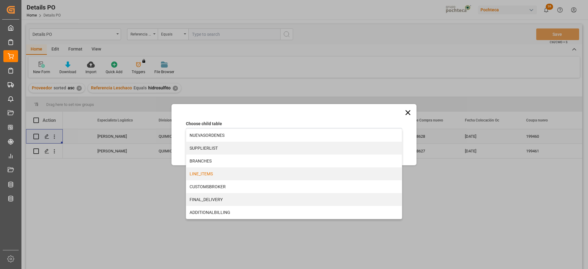
click at [209, 174] on div "LINE_ITEMS" at bounding box center [294, 174] width 216 height 13
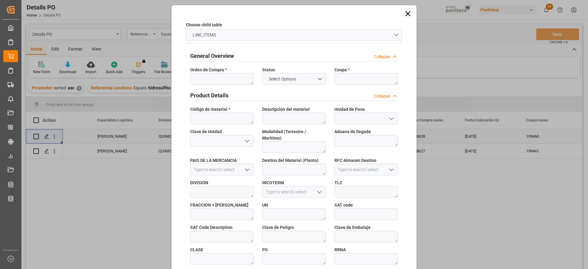
click at [224, 78] on div "Orden de Compra *" at bounding box center [222, 76] width 72 height 22
click at [224, 80] on textarea at bounding box center [221, 79] width 63 height 12
paste textarea "5000308628"
type textarea "5000308628"
click at [350, 77] on textarea at bounding box center [365, 79] width 63 height 12
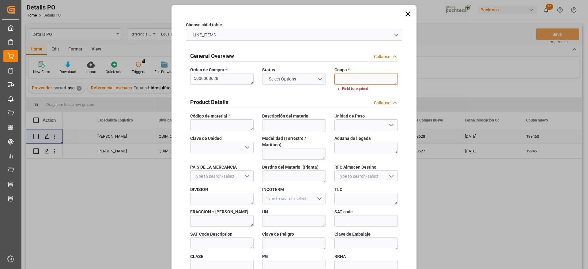
paste textarea "199460"
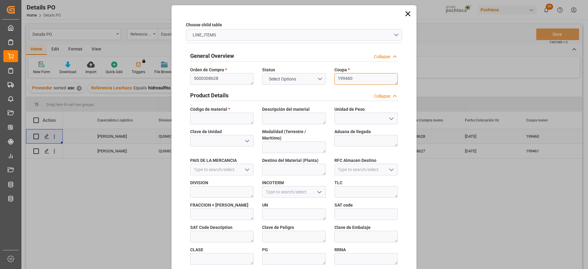
type textarea "199460"
click at [209, 122] on textarea at bounding box center [221, 119] width 63 height 12
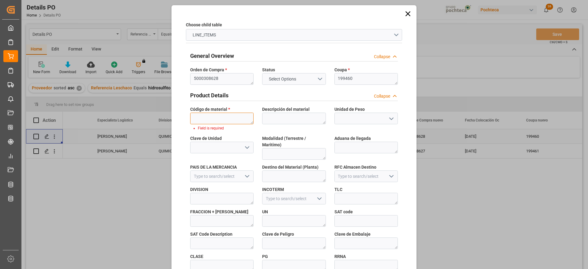
paste textarea "22838"
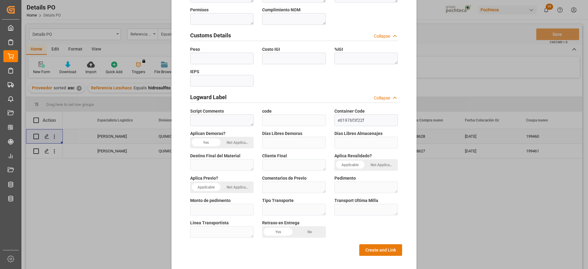
type textarea "22838"
click at [380, 246] on button "Create and Link" at bounding box center [380, 250] width 43 height 12
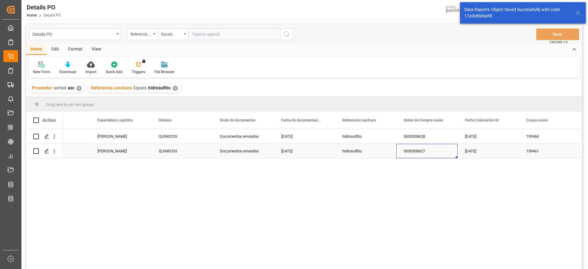
click at [425, 150] on div "5000308627" at bounding box center [426, 151] width 61 height 14
click at [54, 149] on icon "open menu" at bounding box center [54, 151] width 6 height 6
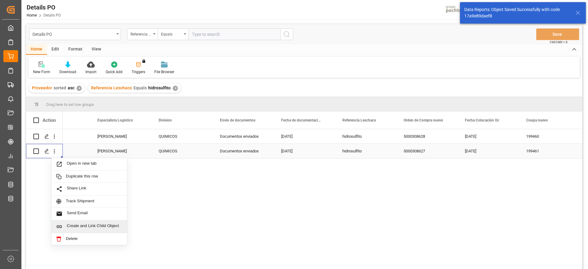
click at [87, 223] on div "Create and Link Child Object" at bounding box center [89, 227] width 76 height 13
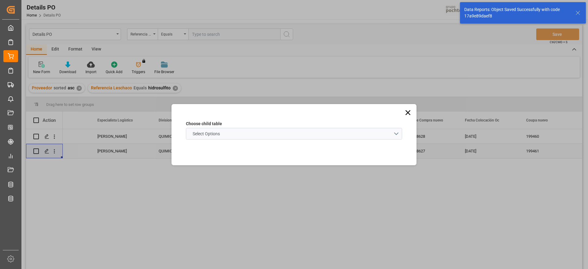
click at [217, 138] on schema "Select Options" at bounding box center [294, 134] width 216 height 12
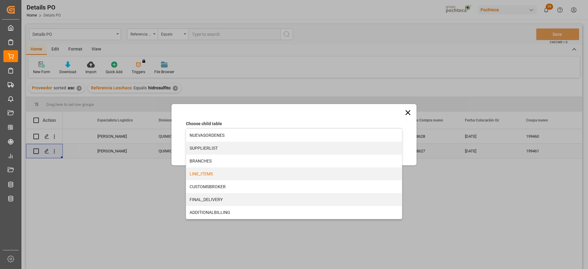
click at [212, 174] on div "LINE_ITEMS" at bounding box center [294, 174] width 216 height 13
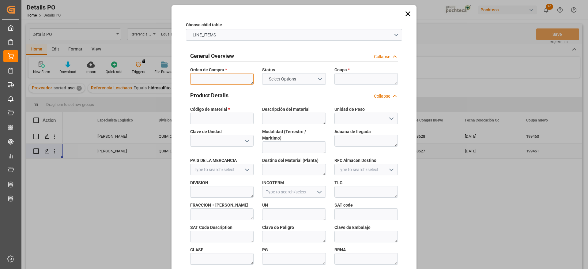
click at [227, 74] on textarea at bounding box center [221, 79] width 63 height 12
paste textarea "5000308627"
type textarea "5000308627"
click at [353, 80] on textarea at bounding box center [365, 79] width 63 height 12
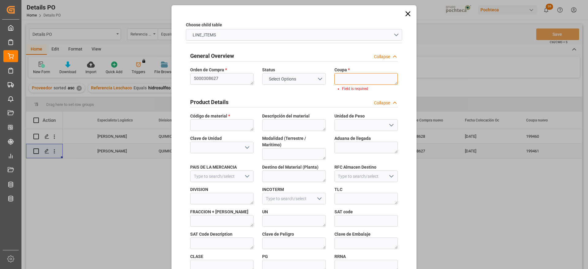
paste textarea "199461"
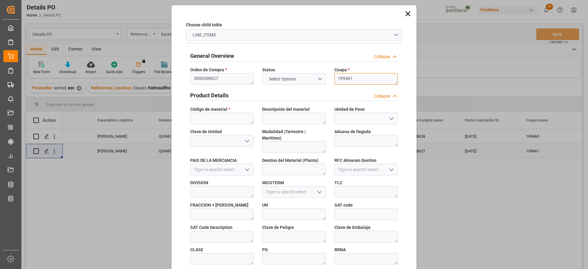
type textarea "199461"
click at [221, 121] on textarea at bounding box center [221, 119] width 63 height 12
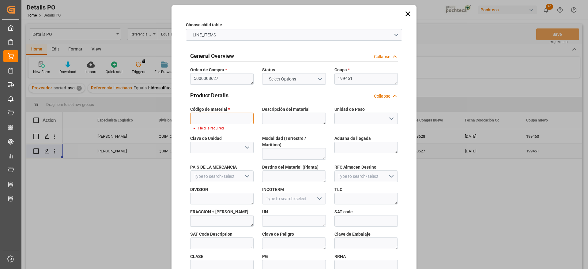
paste textarea "22838"
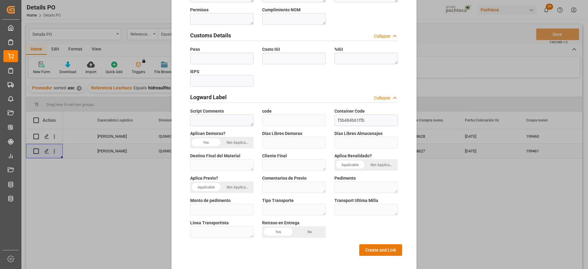
type textarea "22838"
click at [382, 244] on button "Create and Link" at bounding box center [380, 250] width 43 height 12
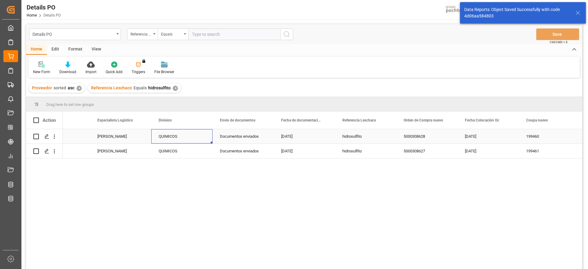
click at [165, 142] on div "QUIMICOS" at bounding box center [182, 137] width 47 height 14
click at [402, 156] on div "5000308627" at bounding box center [426, 151] width 61 height 14
click at [163, 141] on div "QUIMICOS" at bounding box center [182, 137] width 47 height 14
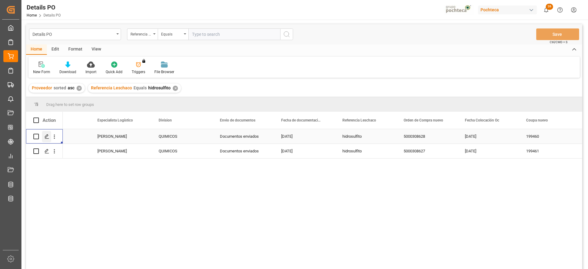
click at [47, 135] on polygon "Press SPACE to select this row." at bounding box center [46, 136] width 3 height 3
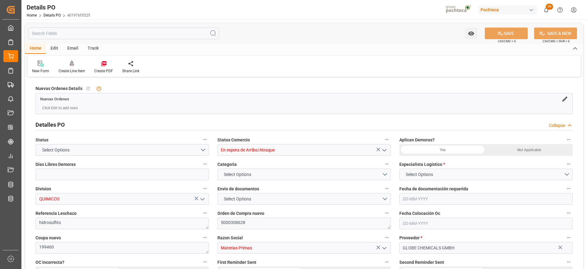
type input "15"
type input "[DATE]"
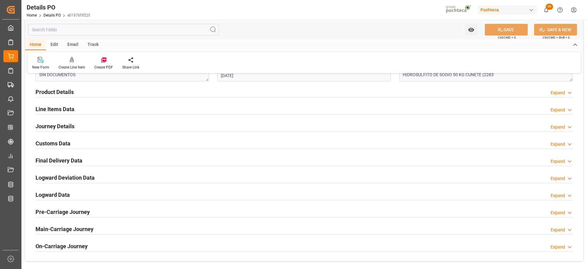
click at [55, 144] on h2 "Customs Data" at bounding box center [53, 143] width 35 height 8
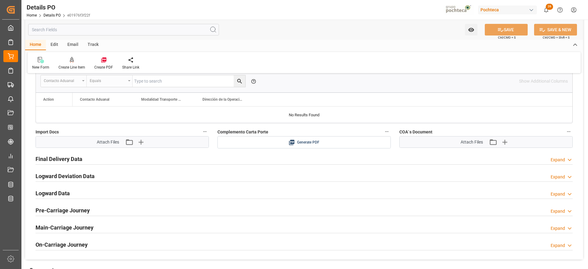
scroll to position [498, 0]
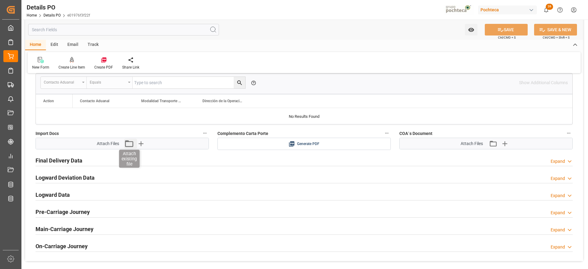
click at [130, 141] on icon "button" at bounding box center [129, 143] width 8 height 7
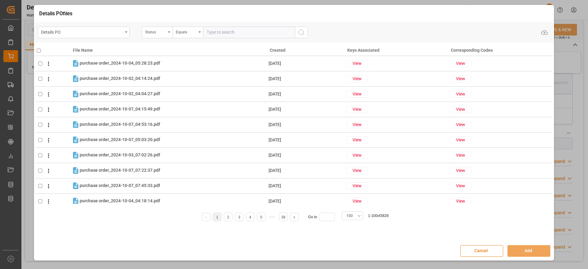
drag, startPoint x: 488, startPoint y: 252, endPoint x: 238, endPoint y: 216, distance: 252.8
click at [487, 251] on button "Cancel" at bounding box center [481, 251] width 43 height 12
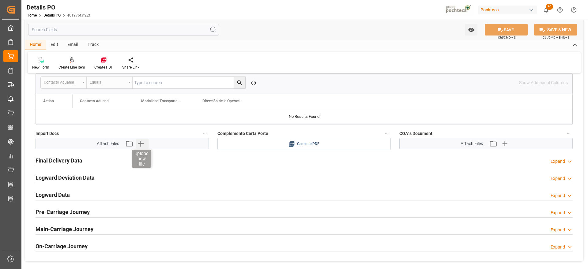
click at [141, 144] on icon "button" at bounding box center [141, 144] width 6 height 6
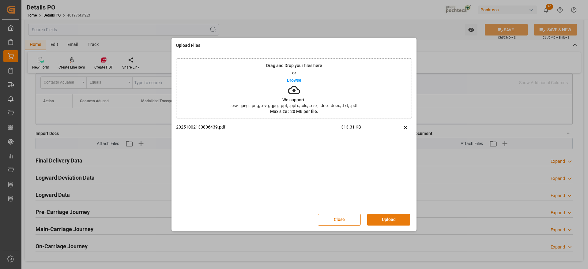
click at [387, 221] on button "Upload" at bounding box center [388, 220] width 43 height 12
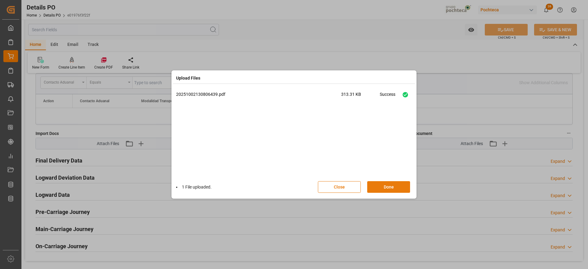
click at [397, 184] on button "Done" at bounding box center [388, 187] width 43 height 12
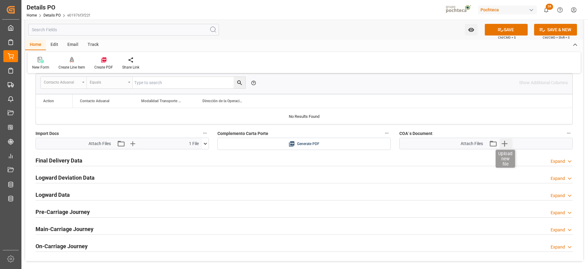
click at [504, 144] on icon "button" at bounding box center [505, 144] width 6 height 6
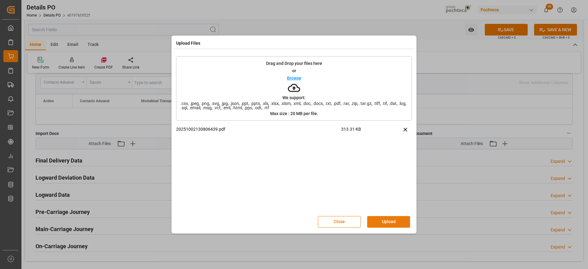
click at [401, 222] on button "Upload" at bounding box center [388, 222] width 43 height 12
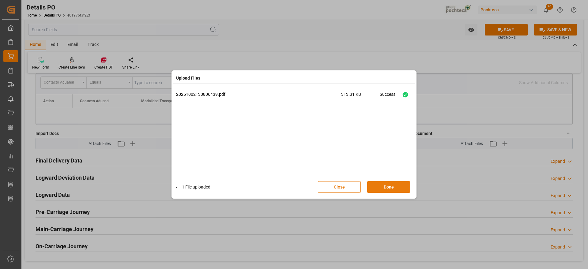
click at [395, 190] on button "Done" at bounding box center [388, 187] width 43 height 12
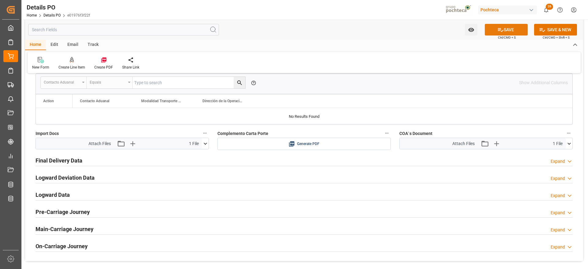
click at [508, 28] on button "SAVE" at bounding box center [506, 30] width 43 height 12
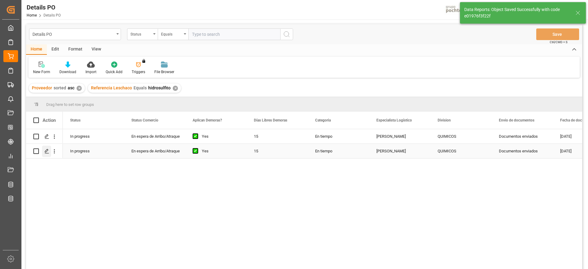
click at [47, 152] on icon "Press SPACE to select this row." at bounding box center [46, 151] width 5 height 5
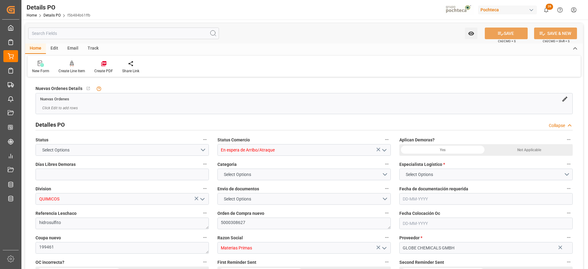
type input "15"
type input "[DATE]"
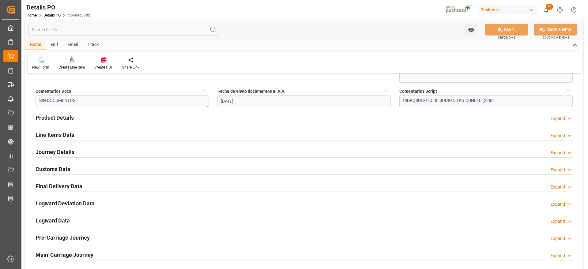
scroll to position [345, 0]
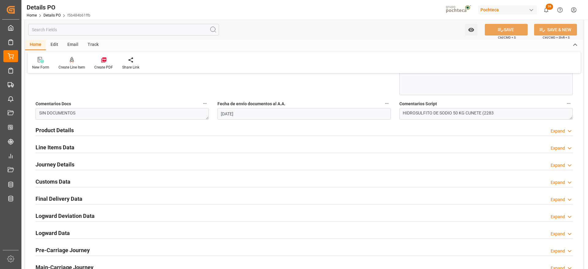
click at [61, 181] on h2 "Customs Data" at bounding box center [53, 182] width 35 height 8
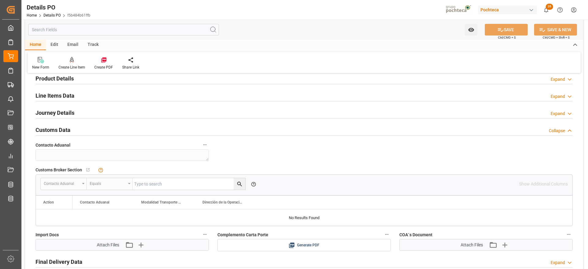
scroll to position [459, 0]
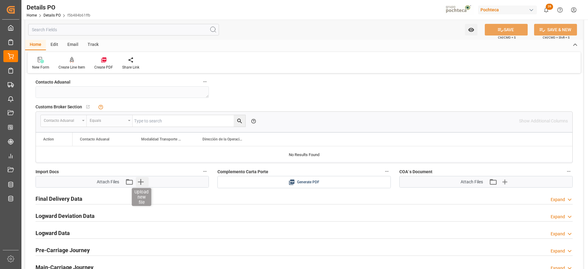
click at [138, 182] on icon "button" at bounding box center [141, 182] width 10 height 10
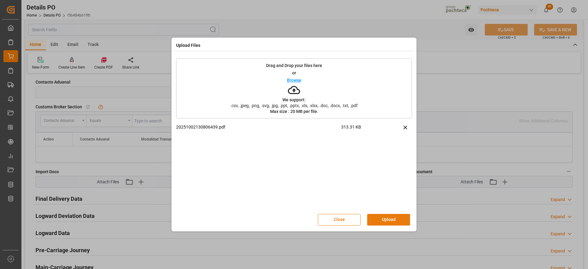
click at [384, 222] on button "Upload" at bounding box center [388, 220] width 43 height 12
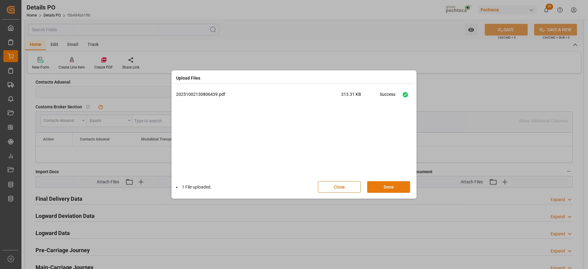
click at [387, 190] on button "Done" at bounding box center [388, 187] width 43 height 12
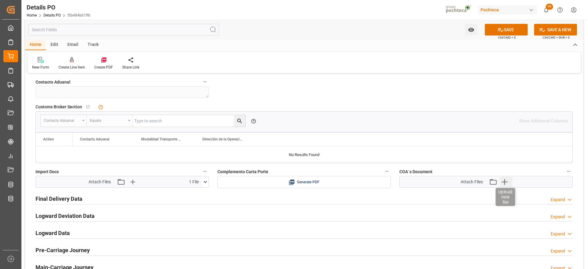
click at [506, 182] on icon "button" at bounding box center [505, 182] width 6 height 6
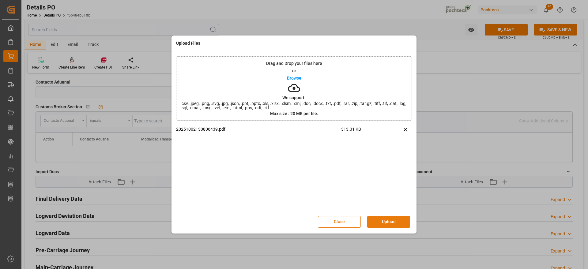
click at [377, 223] on button "Upload" at bounding box center [388, 222] width 43 height 12
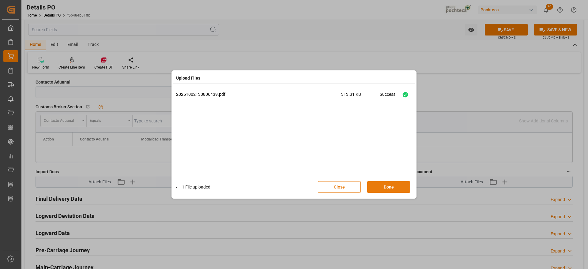
click at [392, 187] on button "Done" at bounding box center [388, 187] width 43 height 12
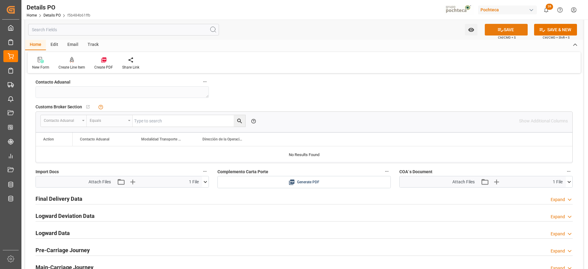
click at [509, 27] on button "SAVE" at bounding box center [506, 30] width 43 height 12
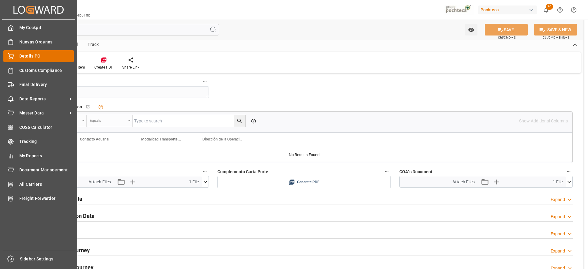
click at [28, 55] on span "Details PO" at bounding box center [46, 56] width 55 height 6
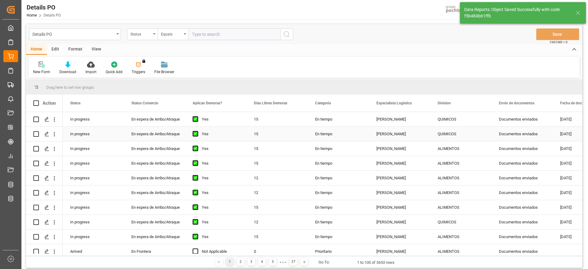
click at [436, 124] on div "QUIMICOS" at bounding box center [460, 119] width 61 height 14
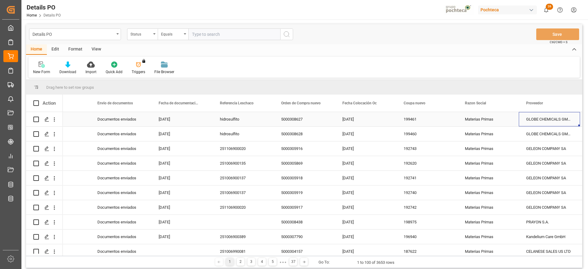
scroll to position [0, 463]
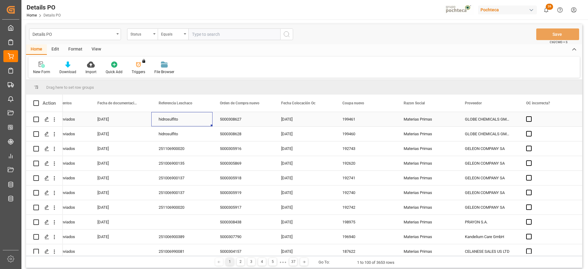
drag, startPoint x: 419, startPoint y: 120, endPoint x: 417, endPoint y: 123, distance: 4.1
click at [419, 120] on div "Materias Primas" at bounding box center [427, 119] width 47 height 14
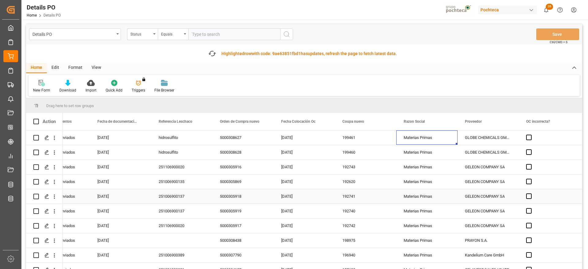
click at [330, 211] on div "[DATE]" at bounding box center [304, 211] width 61 height 14
click at [211, 55] on icon "button" at bounding box center [212, 54] width 10 height 10
click at [210, 55] on icon "button" at bounding box center [212, 54] width 10 height 10
click at [213, 55] on icon "button" at bounding box center [212, 53] width 9 height 7
click at [132, 30] on div "Status" at bounding box center [140, 33] width 21 height 7
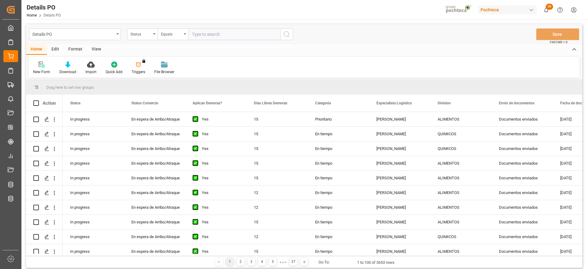
click at [133, 36] on div "Status" at bounding box center [140, 33] width 21 height 7
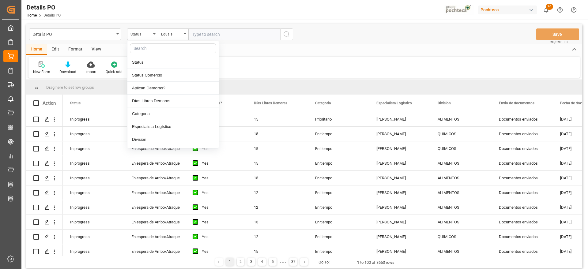
click at [154, 50] on input "text" at bounding box center [173, 48] width 86 height 10
type input "ref"
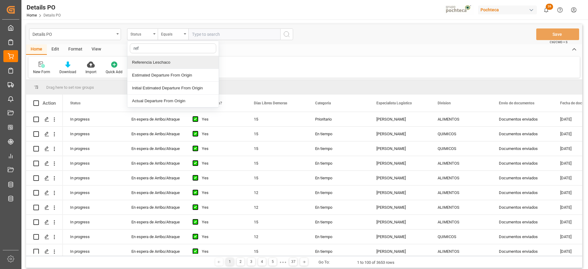
drag, startPoint x: 148, startPoint y: 48, endPoint x: 122, endPoint y: 48, distance: 25.7
click at [122, 48] on div "Details PO Status ref Referencia Leschaco Estimated Departure From Origin Initi…" at bounding box center [304, 146] width 556 height 244
type input "orde"
click at [169, 59] on div "Orden de Compra nuevo" at bounding box center [172, 62] width 91 height 13
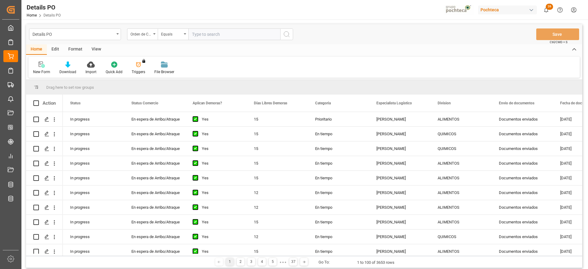
click at [217, 32] on input "text" at bounding box center [234, 34] width 92 height 12
paste input "5000307877"
type input "5000307877"
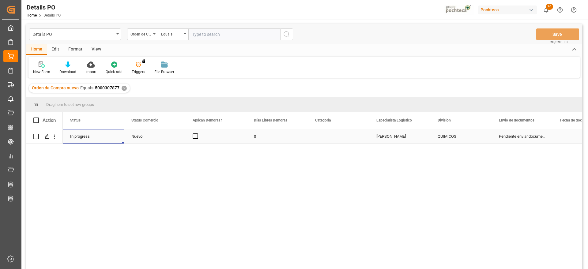
click at [103, 139] on div "In progress" at bounding box center [93, 136] width 61 height 14
click at [147, 136] on div "Nuevo" at bounding box center [154, 137] width 47 height 14
click at [172, 137] on icon "open menu" at bounding box center [173, 140] width 7 height 7
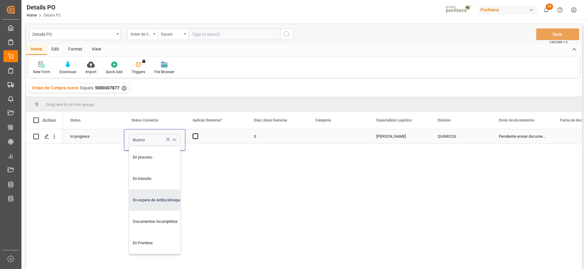
click at [166, 200] on div "En espera de Arribo/Atraque" at bounding box center [158, 200] width 58 height 21
type input "En espera de Arribo/Atraque"
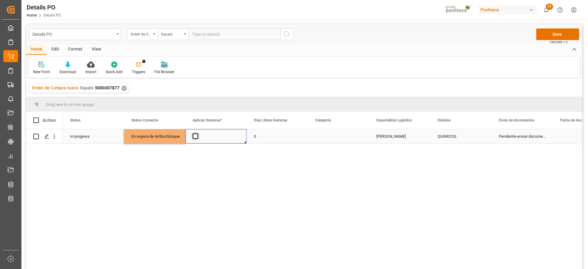
click at [195, 135] on span "Press SPACE to select this row." at bounding box center [196, 137] width 6 height 6
click at [197, 134] on input "Press SPACE to select this row." at bounding box center [197, 134] width 0 height 0
click at [258, 135] on div "0" at bounding box center [277, 136] width 61 height 14
click at [266, 135] on input "0" at bounding box center [276, 140] width 51 height 12
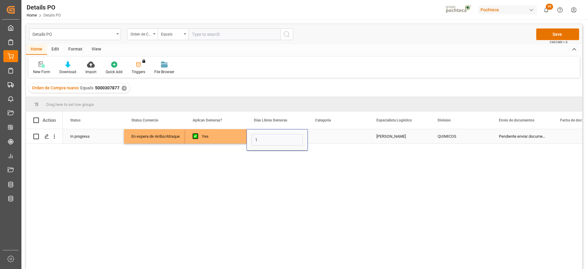
type input "12"
click at [322, 138] on div "Press SPACE to select this row." at bounding box center [338, 136] width 61 height 14
click at [361, 141] on button "Select" at bounding box center [338, 140] width 51 height 12
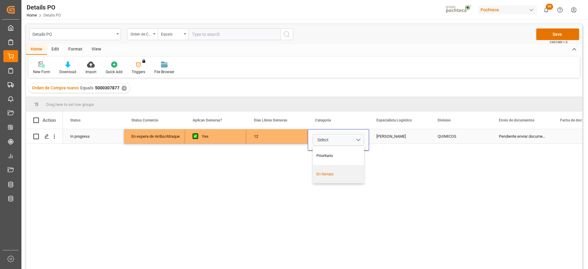
click at [343, 176] on div "En tiempo" at bounding box center [338, 174] width 44 height 6
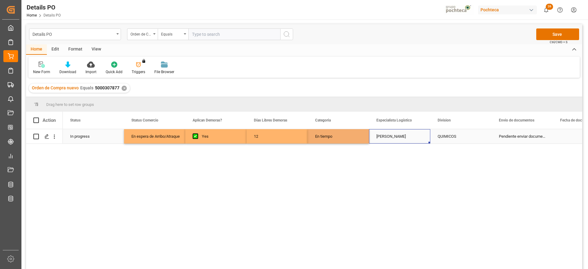
click at [395, 136] on div "[PERSON_NAME]" at bounding box center [399, 136] width 61 height 14
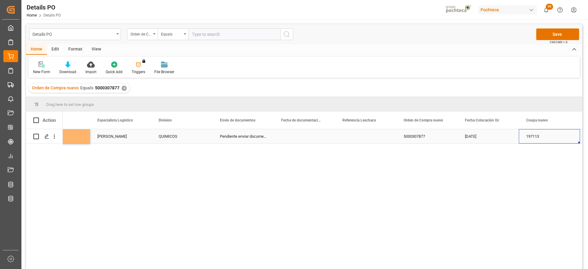
scroll to position [0, 279]
click at [290, 139] on div "Press SPACE to select this row." at bounding box center [304, 136] width 61 height 14
click at [387, 135] on div "Press SPACE to select this row." at bounding box center [365, 136] width 61 height 14
click at [465, 138] on div "[DATE]" at bounding box center [488, 136] width 61 height 14
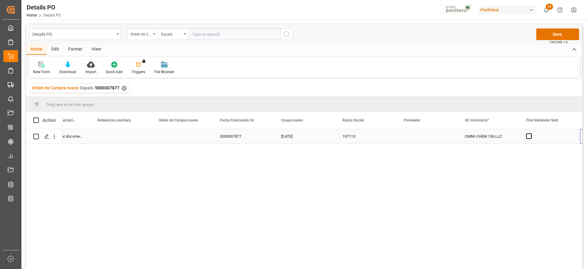
scroll to position [0, 524]
click at [383, 137] on div "Press SPACE to select this row." at bounding box center [365, 136] width 61 height 14
click at [387, 139] on icon "open menu" at bounding box center [384, 140] width 7 height 7
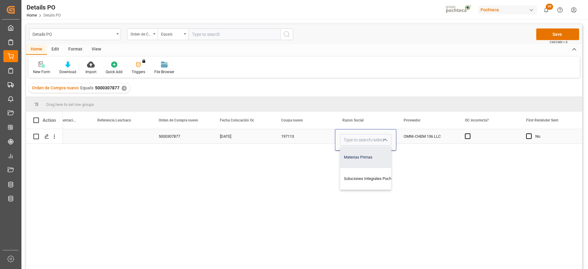
click at [376, 153] on div "Materias Primas" at bounding box center [371, 157] width 62 height 21
type input "Materias Primas"
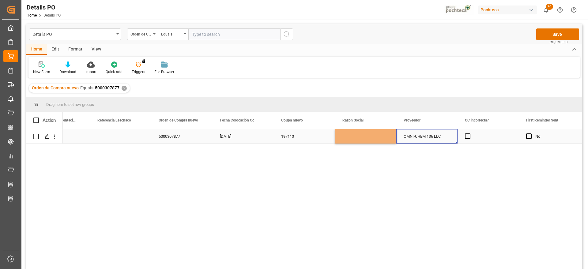
click at [416, 142] on div "OMNI-CHEM 136 LLC" at bounding box center [426, 136] width 61 height 14
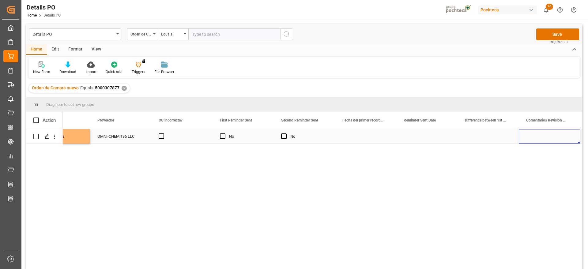
scroll to position [0, 0]
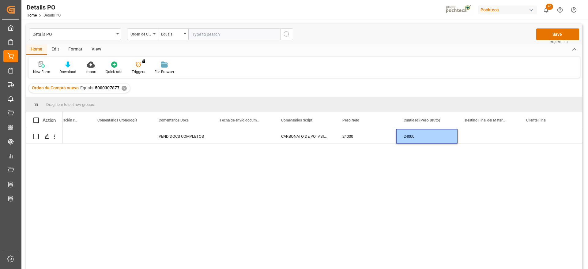
click at [416, 142] on div "24000" at bounding box center [426, 136] width 61 height 14
click at [416, 142] on input "24000" at bounding box center [426, 140] width 51 height 12
type input "24500"
click at [493, 136] on div "Press SPACE to select this row." at bounding box center [488, 136] width 61 height 14
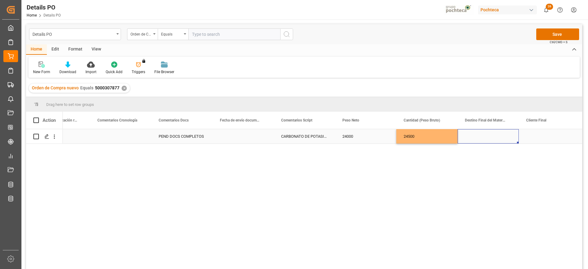
click at [484, 141] on div "Press SPACE to select this row." at bounding box center [488, 136] width 61 height 14
click at [484, 191] on div "San Juan / CDMX" at bounding box center [500, 186] width 74 height 21
type input "San Juan / CDMX"
click at [535, 139] on div "Press SPACE to select this row." at bounding box center [549, 136] width 61 height 14
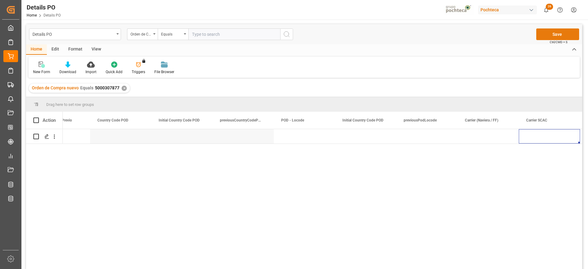
click at [570, 34] on button "Save" at bounding box center [557, 34] width 43 height 12
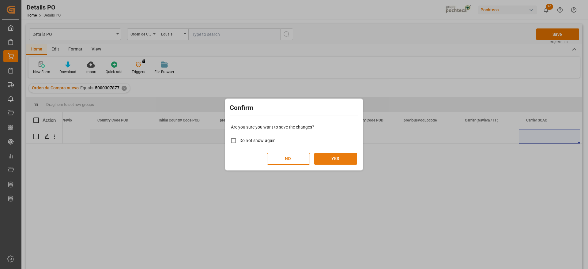
click at [350, 160] on button "YES" at bounding box center [335, 159] width 43 height 12
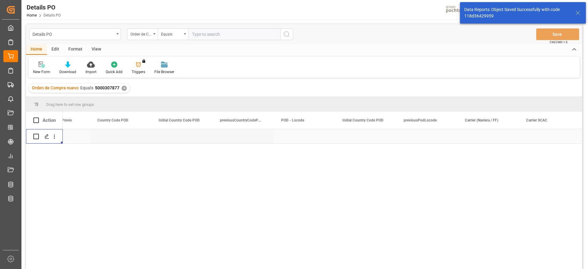
click at [54, 137] on icon "open menu" at bounding box center [54, 137] width 6 height 6
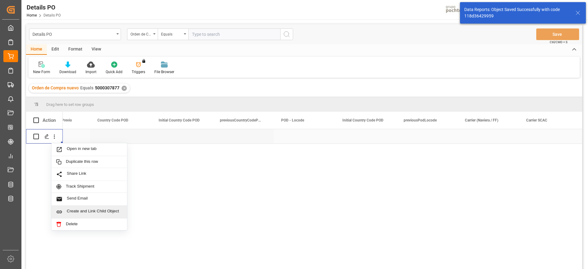
click at [94, 210] on span "Create and Link Child Object" at bounding box center [95, 212] width 56 height 6
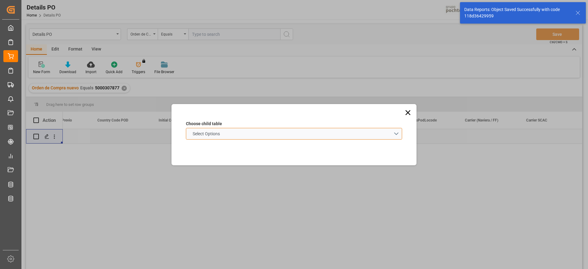
click at [268, 134] on schema "Select Options" at bounding box center [294, 134] width 216 height 12
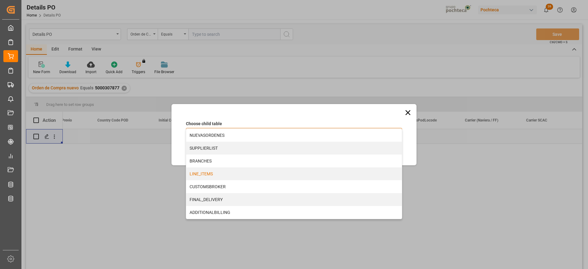
click at [224, 174] on div "LINE_ITEMS" at bounding box center [294, 174] width 216 height 13
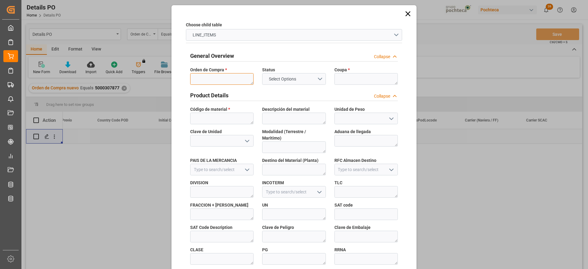
click at [231, 79] on textarea at bounding box center [221, 79] width 63 height 12
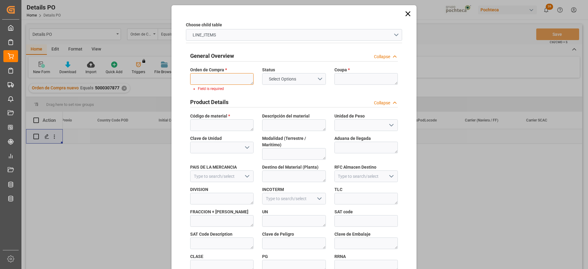
paste textarea "5000307877"
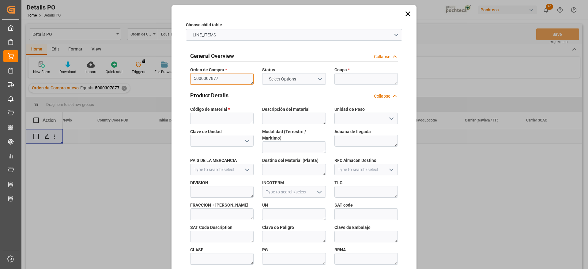
type textarea "5000307877"
click at [346, 77] on textarea at bounding box center [365, 79] width 63 height 12
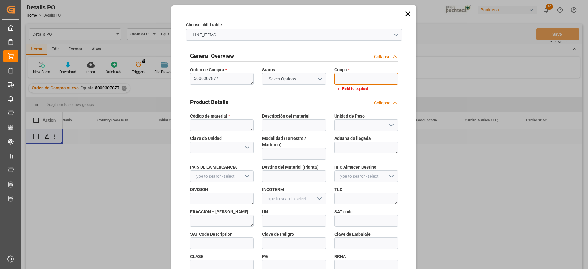
paste textarea "197113"
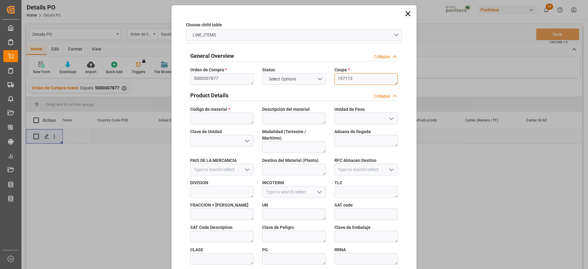
type textarea "197113"
click at [234, 113] on textarea at bounding box center [221, 119] width 63 height 12
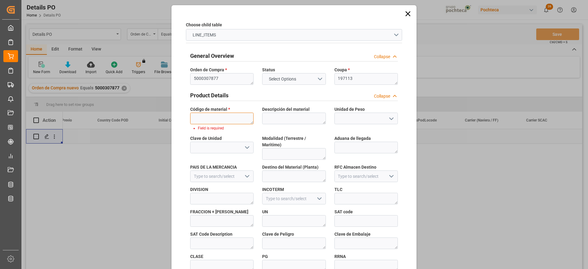
click at [232, 119] on textarea at bounding box center [221, 119] width 63 height 12
paste textarea "93125"
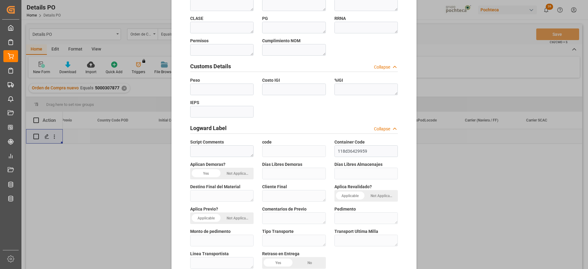
scroll to position [262, 0]
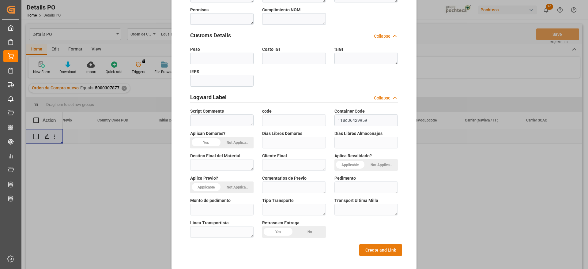
type textarea "93125"
click at [378, 237] on div "General Overview Collapse Orden de Compra * 5000307877 Status Select Options Co…" at bounding box center [294, 20] width 216 height 471
click at [374, 245] on button "Create and Link" at bounding box center [380, 250] width 43 height 12
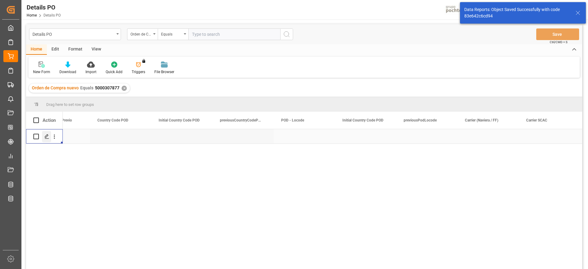
click at [45, 137] on polygon "Press SPACE to select this row." at bounding box center [46, 136] width 3 height 3
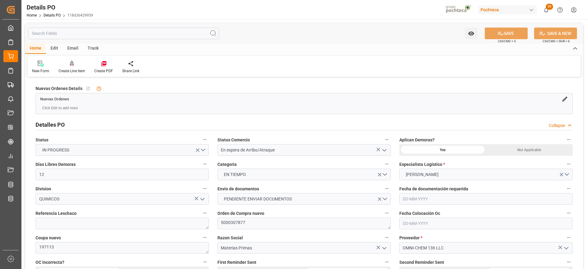
type input "12"
type input "[DATE]"
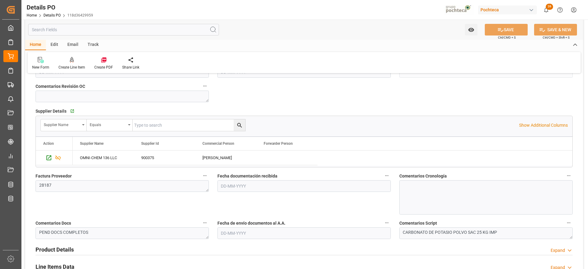
scroll to position [345, 0]
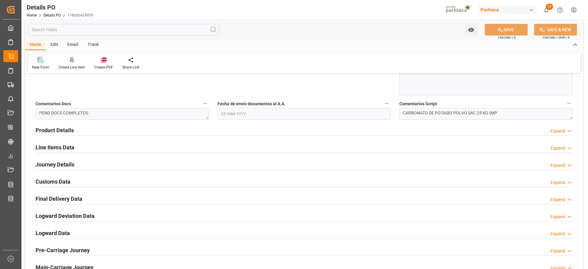
click at [53, 181] on h2 "Customs Data" at bounding box center [53, 182] width 35 height 8
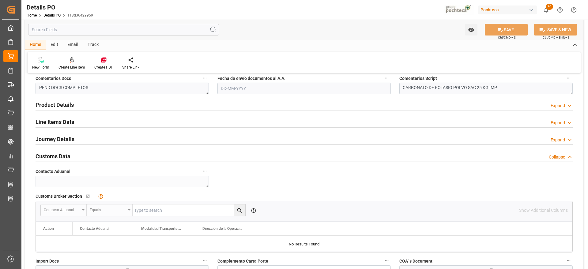
scroll to position [459, 0]
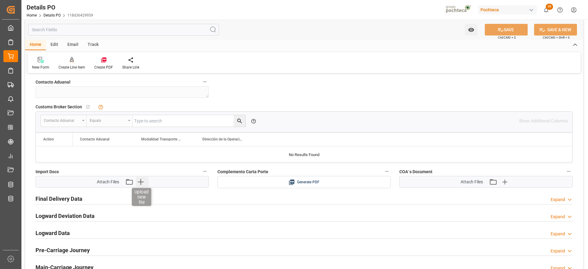
click at [138, 183] on icon "button" at bounding box center [141, 182] width 10 height 10
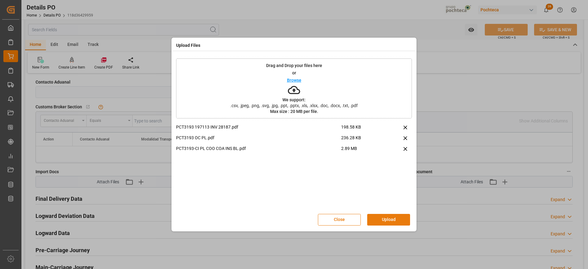
click at [392, 220] on button "Upload" at bounding box center [388, 220] width 43 height 12
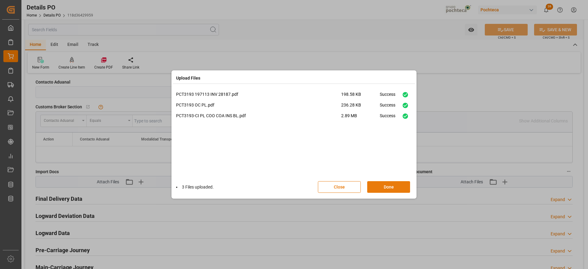
click at [391, 187] on button "Done" at bounding box center [388, 187] width 43 height 12
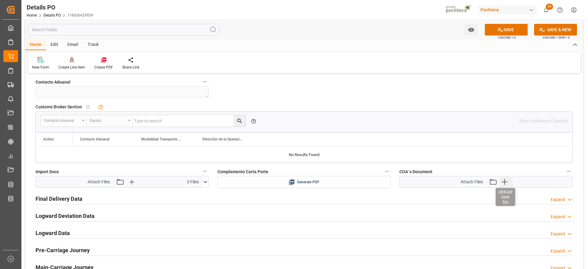
click at [506, 180] on icon "button" at bounding box center [505, 182] width 10 height 10
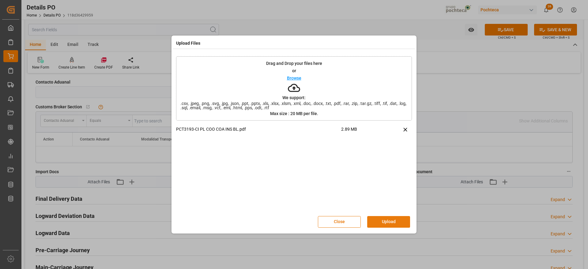
click at [399, 224] on button "Upload" at bounding box center [388, 222] width 43 height 12
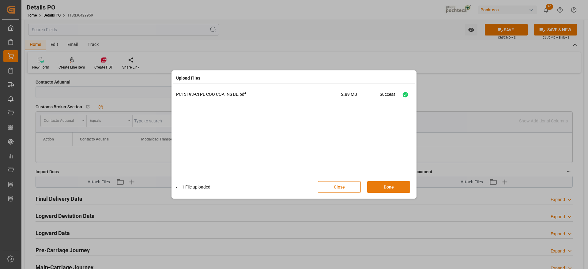
click at [398, 182] on button "Done" at bounding box center [388, 187] width 43 height 12
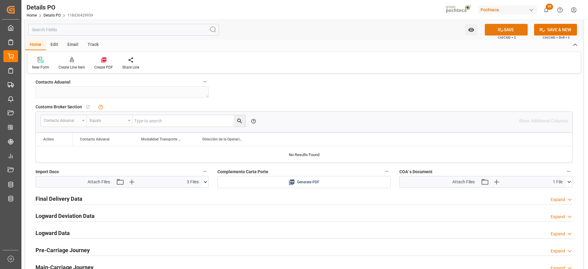
click at [512, 28] on button "SAVE" at bounding box center [506, 30] width 43 height 12
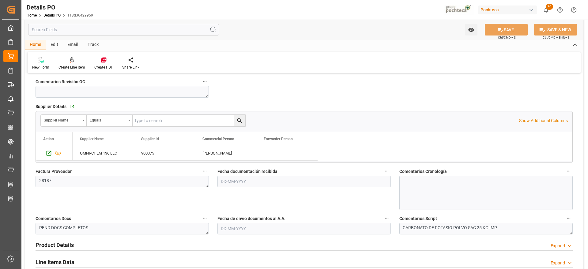
scroll to position [0, 0]
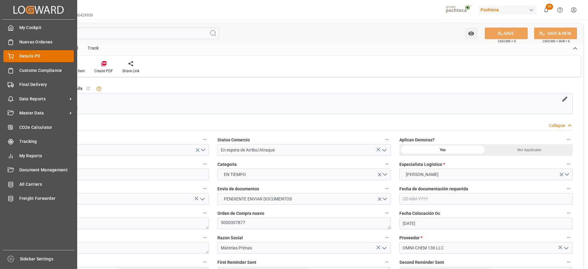
click at [14, 56] on div "Details PO Details PO" at bounding box center [38, 56] width 70 height 12
